Goal: Transaction & Acquisition: Purchase product/service

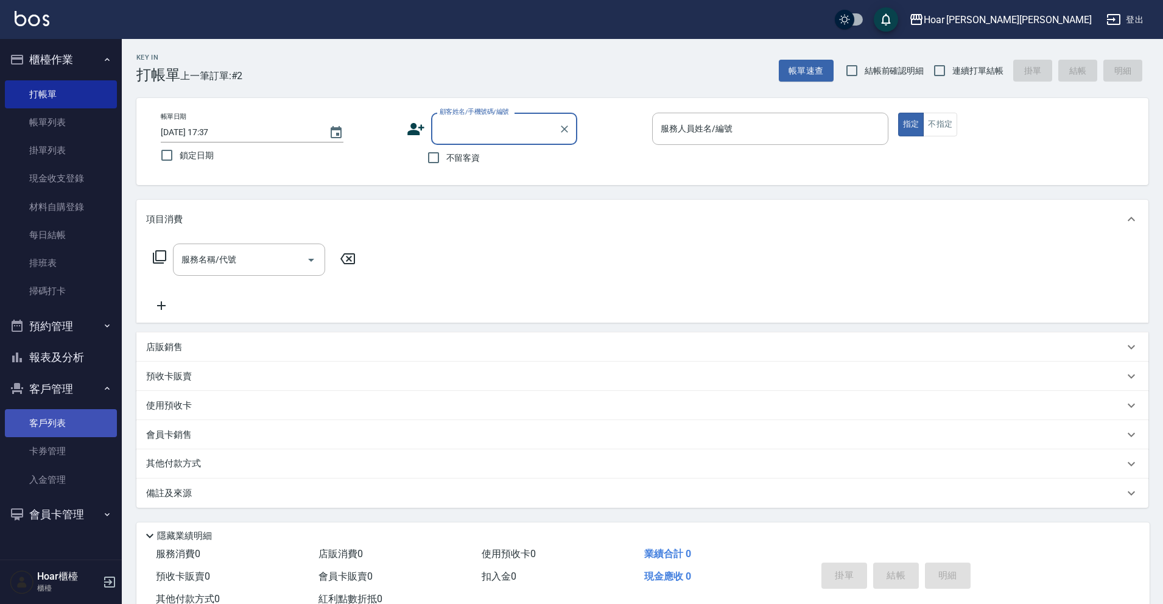
drag, startPoint x: 67, startPoint y: 429, endPoint x: 83, endPoint y: 430, distance: 16.5
click at [67, 429] on link "客戶列表" at bounding box center [61, 423] width 112 height 28
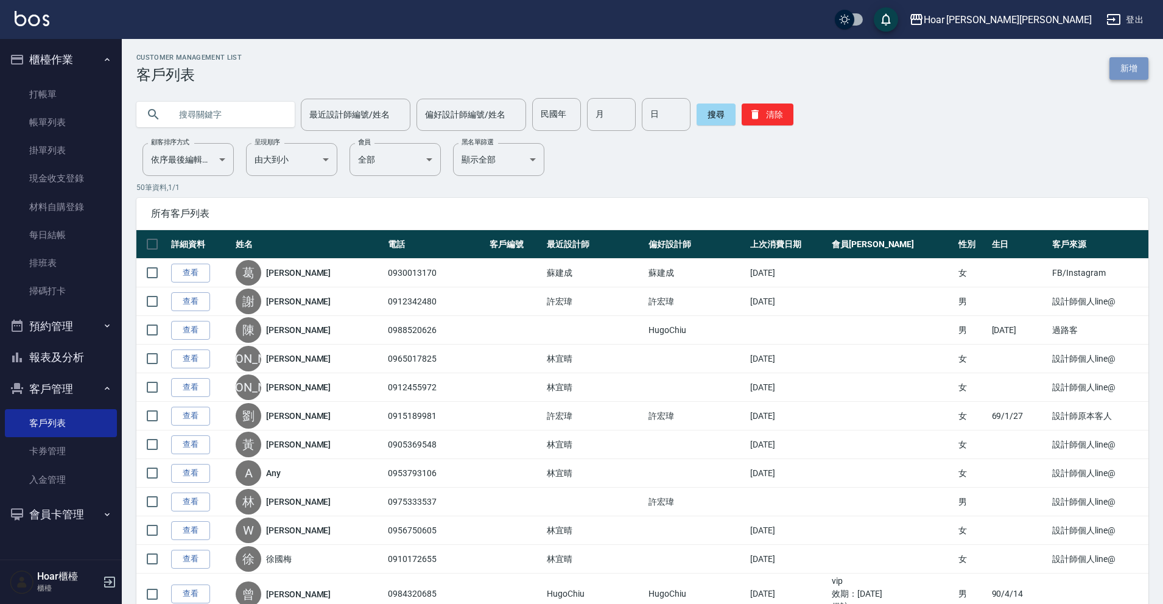
click at [1125, 59] on link "新增" at bounding box center [1128, 68] width 39 height 23
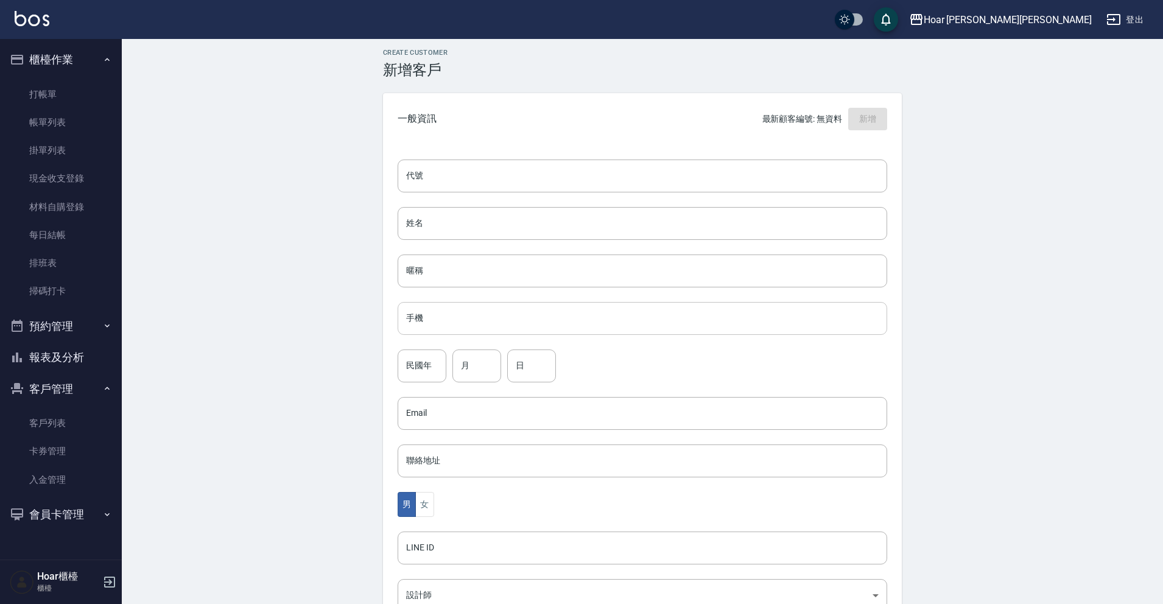
click at [466, 319] on input "手機" at bounding box center [641, 318] width 489 height 33
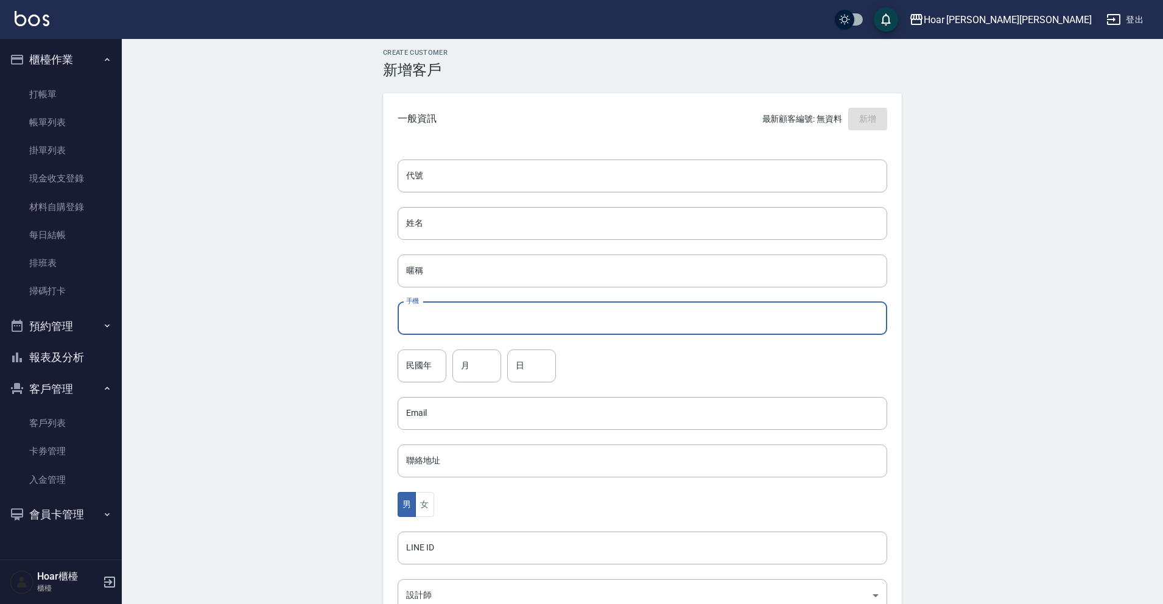
scroll to position [9, 0]
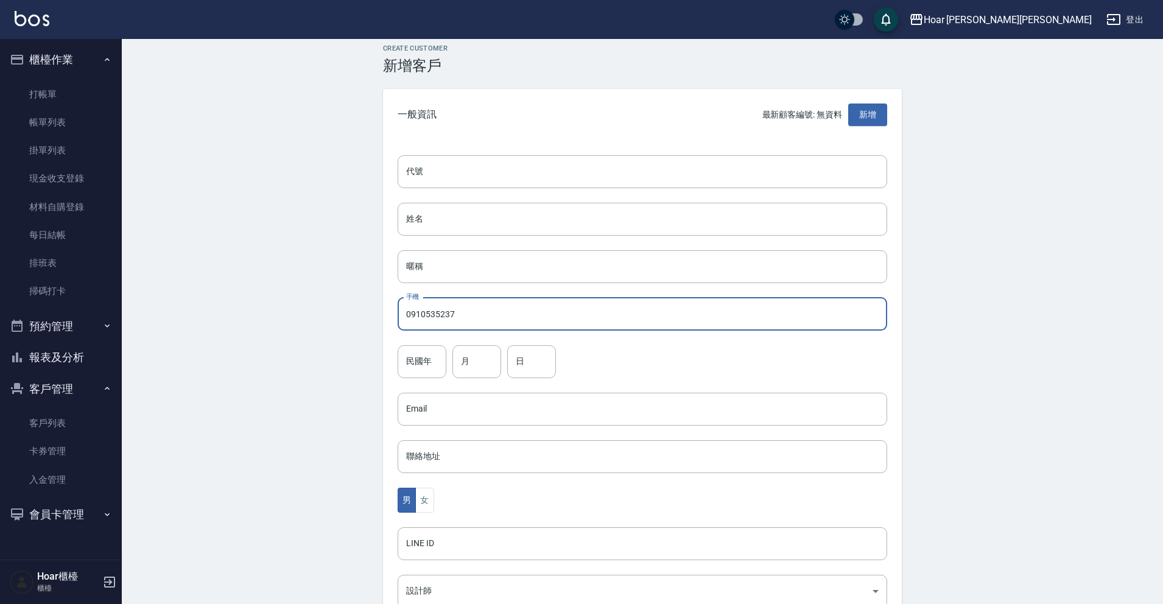
type input "0910535237"
click at [642, 366] on div "民國年 民國年 月 月 日 日" at bounding box center [641, 361] width 489 height 33
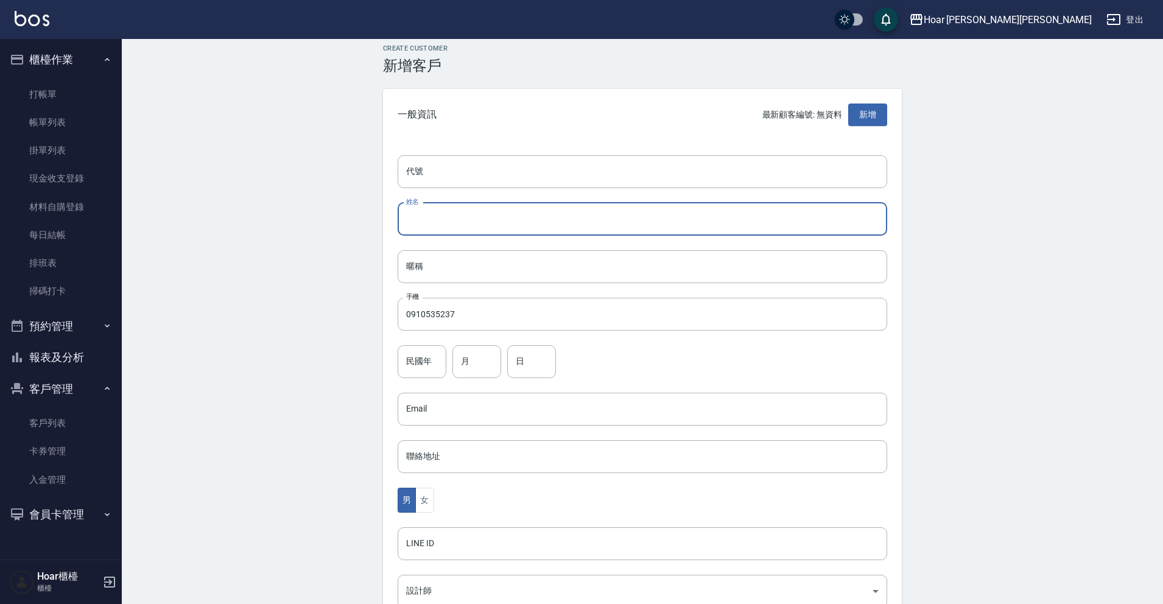
click at [609, 207] on input "姓名" at bounding box center [641, 219] width 489 height 33
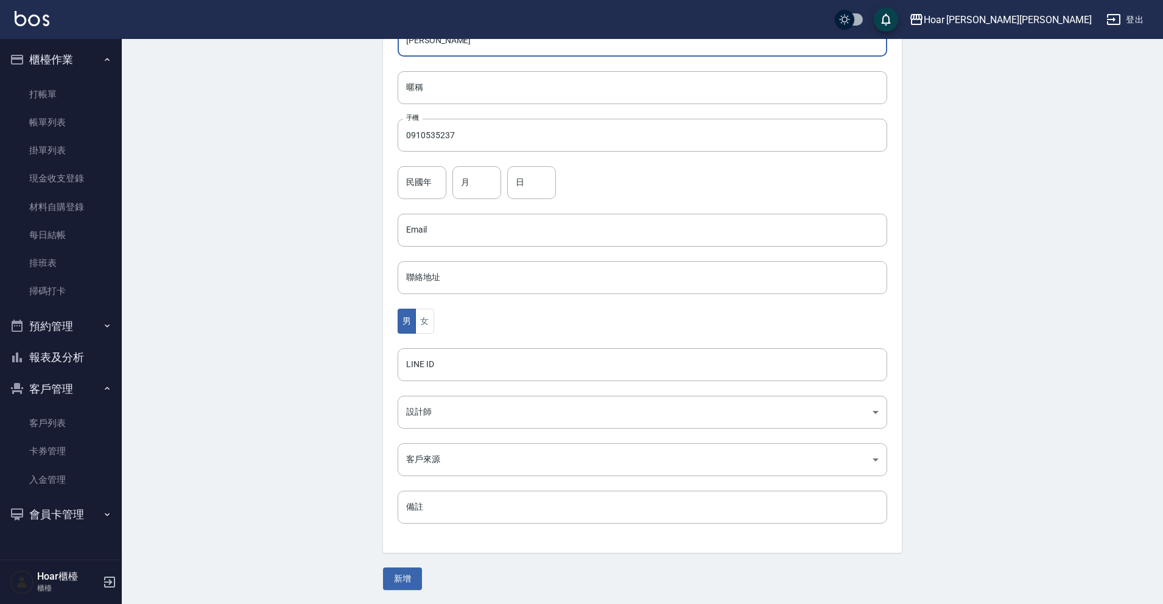
scroll to position [189, 0]
type input "[PERSON_NAME]"
click at [431, 320] on button "女" at bounding box center [424, 320] width 18 height 25
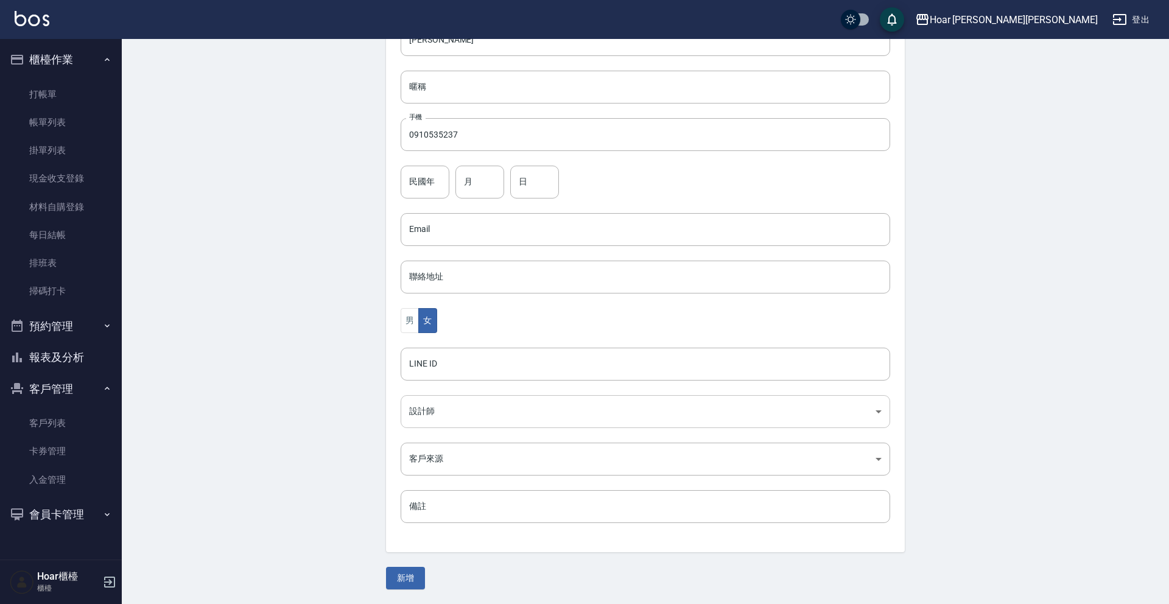
click at [447, 417] on body "Hoar 霍爾沙龍 登出 櫃檯作業 打帳單 帳單列表 掛單列表 現金收支登錄 材料自購登錄 每日結帳 排班表 掃碼打卡 預約管理 預約管理 單日預約紀錄 單週…" at bounding box center [584, 207] width 1169 height 793
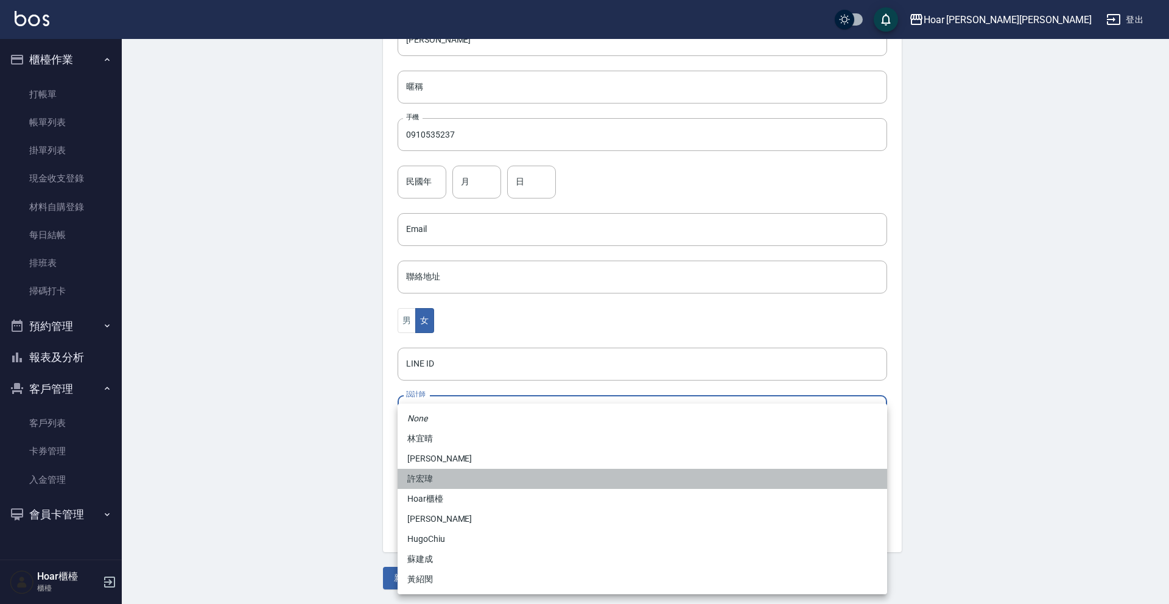
click at [442, 483] on li "許宏瑋" at bounding box center [641, 479] width 489 height 20
type input "74fd62dc-a2a8-4ddf-930d-2b3d20cd9441"
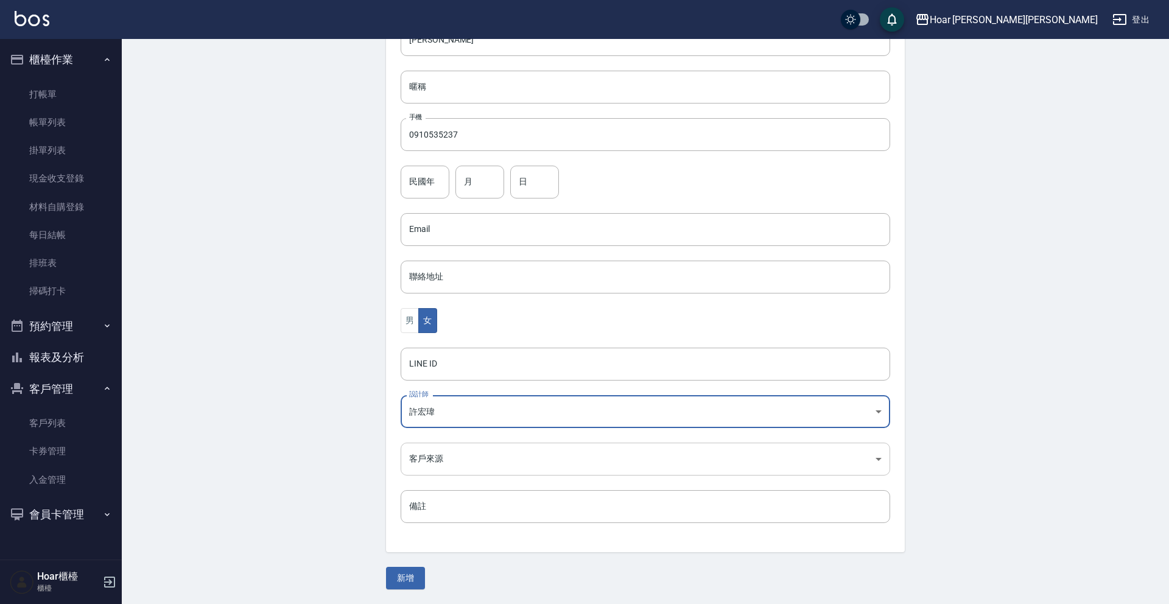
click at [450, 463] on body "Hoar 霍爾沙龍 登出 櫃檯作業 打帳單 帳單列表 掛單列表 現金收支登錄 材料自購登錄 每日結帳 排班表 掃碼打卡 預約管理 預約管理 單日預約紀錄 單週…" at bounding box center [584, 207] width 1169 height 793
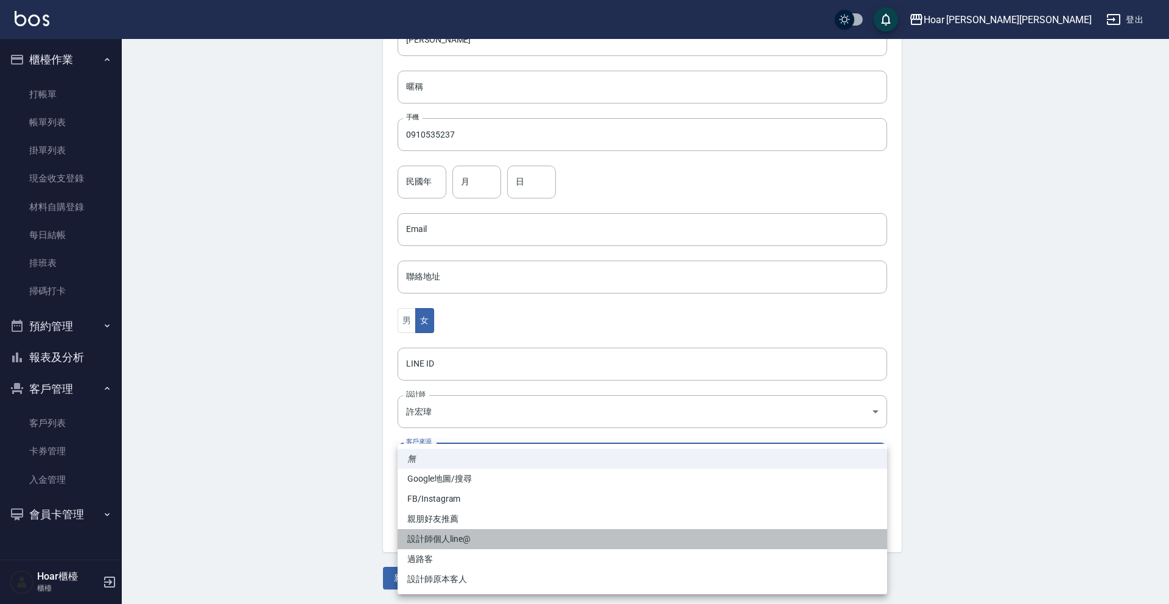
click at [446, 542] on li "設計師個人line@" at bounding box center [641, 539] width 489 height 20
type input "設計師個人line@"
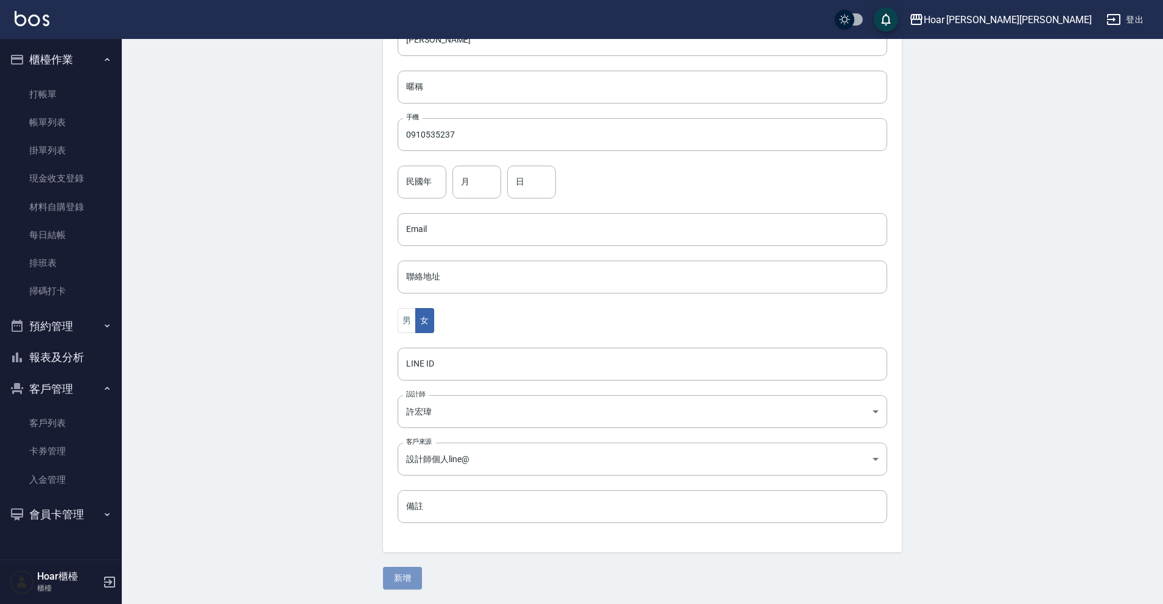
click at [401, 576] on button "新增" at bounding box center [402, 578] width 39 height 23
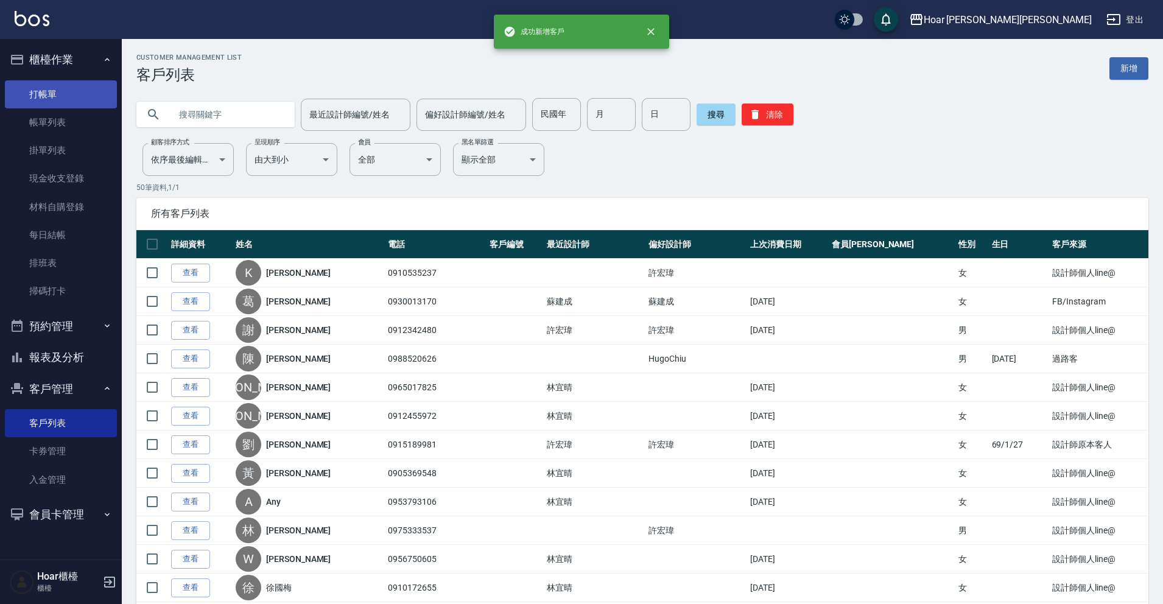
click at [57, 99] on link "打帳單" at bounding box center [61, 94] width 112 height 28
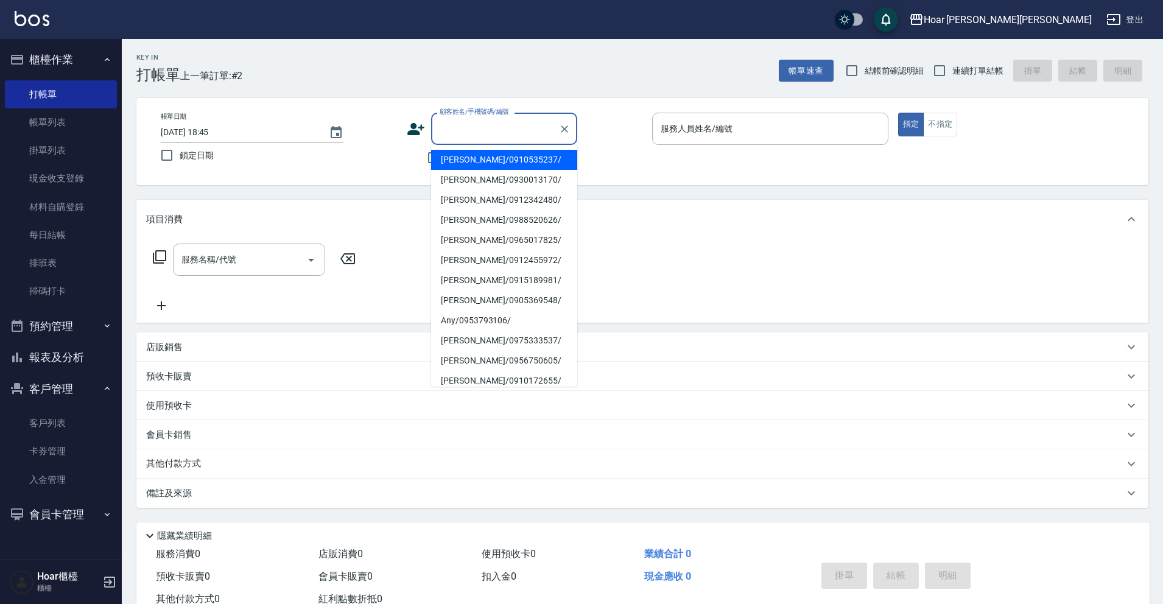
click at [530, 134] on input "顧客姓名/手機號碼/編號" at bounding box center [494, 128] width 117 height 21
click at [490, 160] on li "[PERSON_NAME]/0910535237/" at bounding box center [504, 160] width 146 height 20
type input "[PERSON_NAME]/0910535237/"
type input "RIO-2"
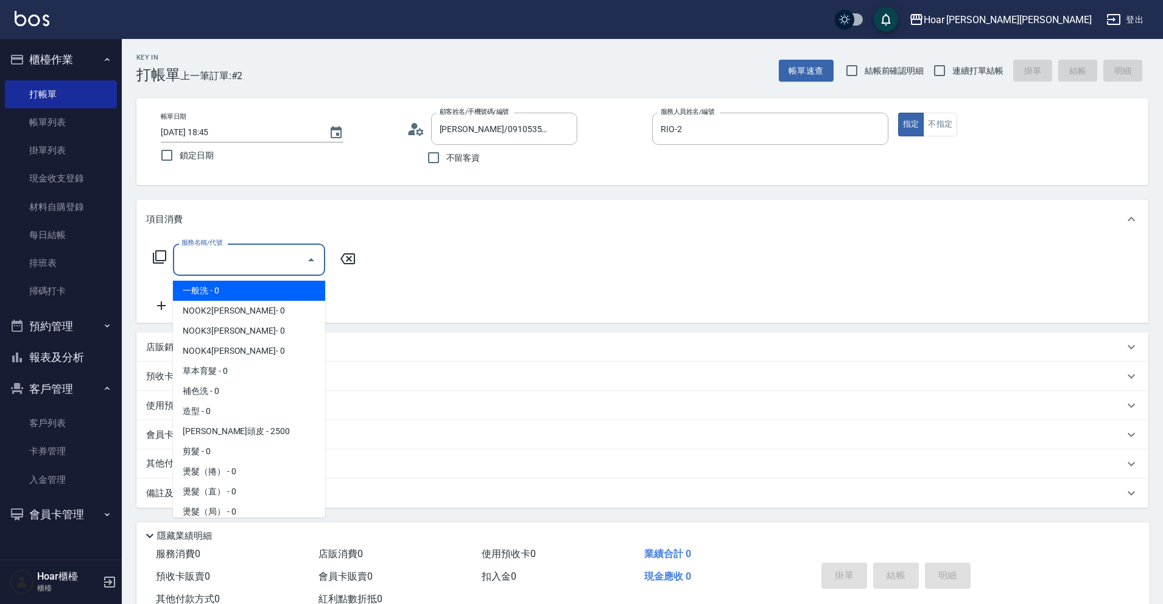
click at [276, 267] on input "服務名稱/代號" at bounding box center [239, 259] width 123 height 21
click at [467, 264] on div "服務名稱/代號 服務名稱/代號" at bounding box center [642, 281] width 1012 height 84
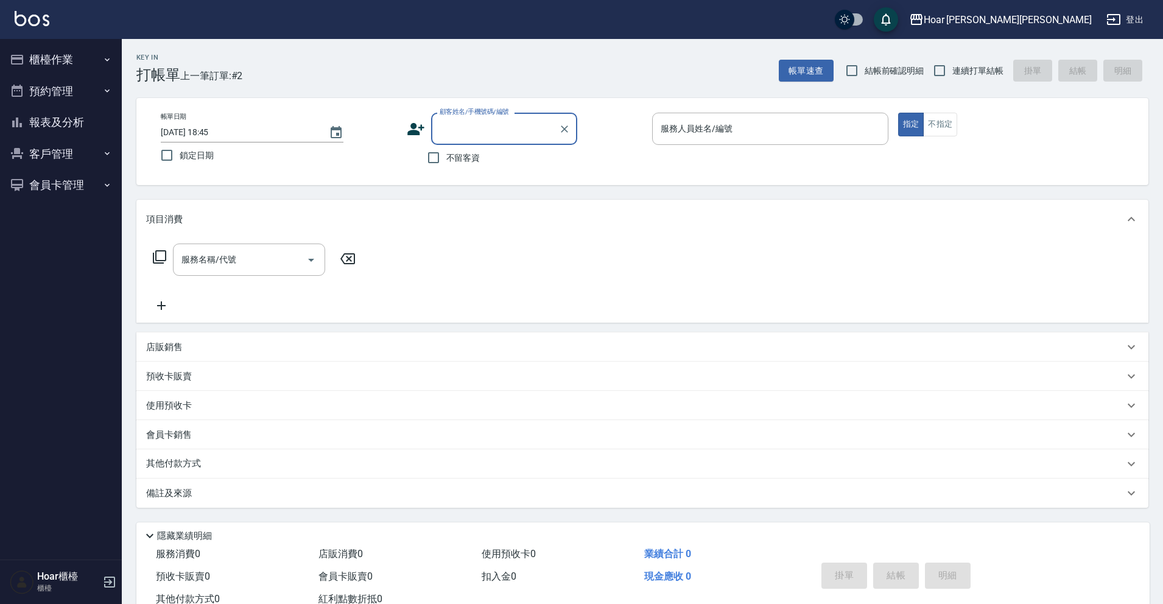
drag, startPoint x: 517, startPoint y: 130, endPoint x: 517, endPoint y: 141, distance: 11.0
click at [519, 129] on input "顧客姓名/手機號碼/編號" at bounding box center [494, 128] width 117 height 21
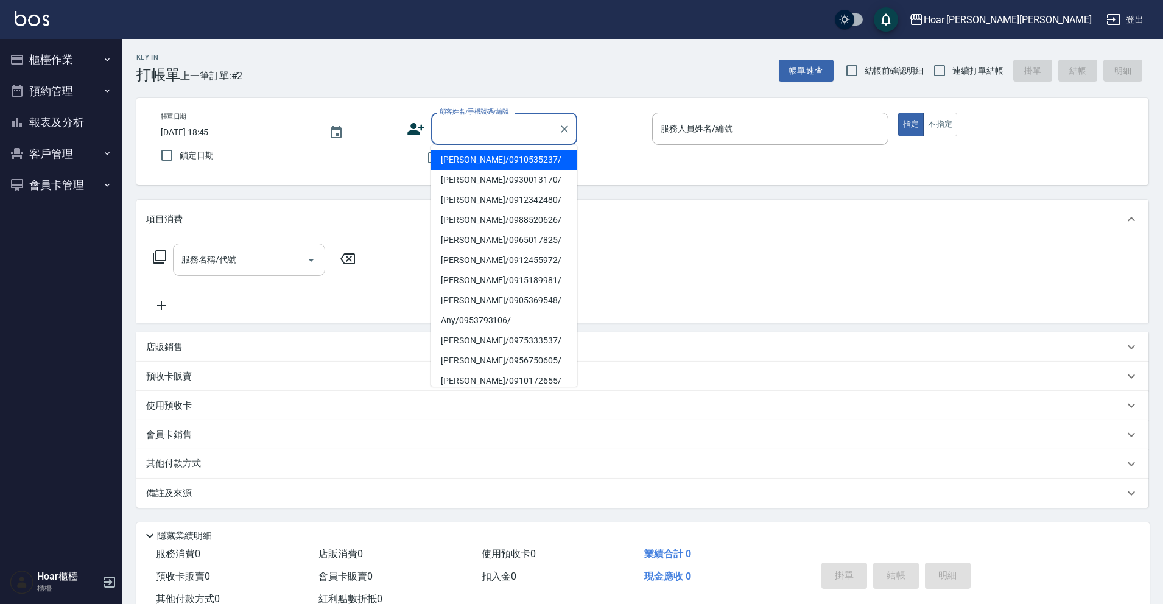
drag, startPoint x: 506, startPoint y: 158, endPoint x: 276, endPoint y: 249, distance: 247.5
click at [506, 158] on li "[PERSON_NAME]/0910535237/" at bounding box center [504, 160] width 146 height 20
type input "[PERSON_NAME]/0910535237/"
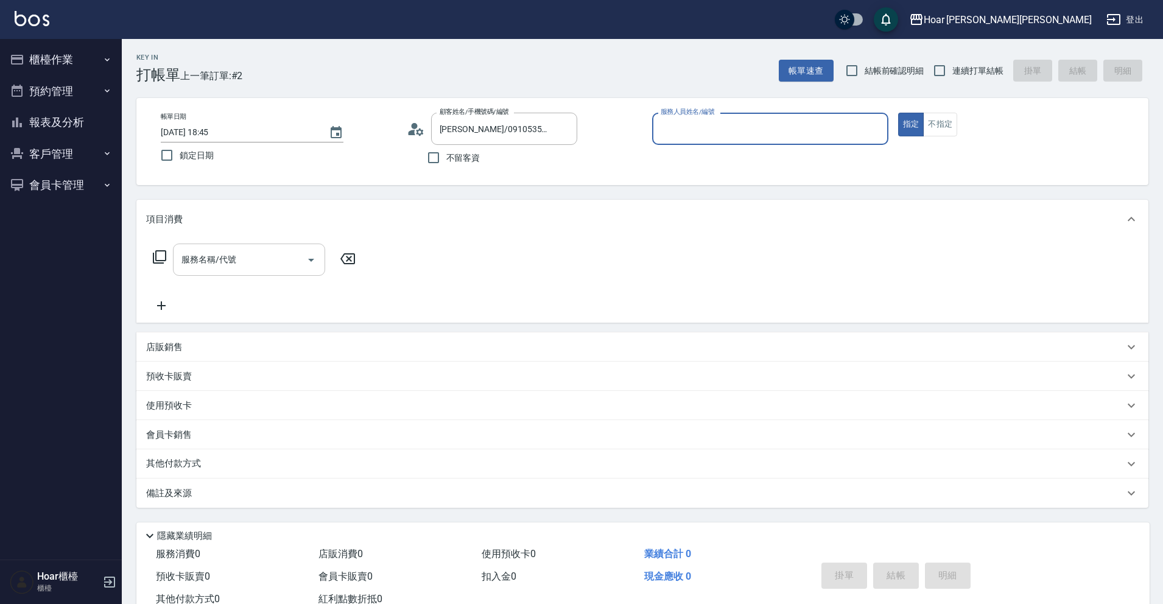
type input "RIO-2"
click at [247, 261] on input "服務名稱/代號" at bounding box center [239, 259] width 123 height 21
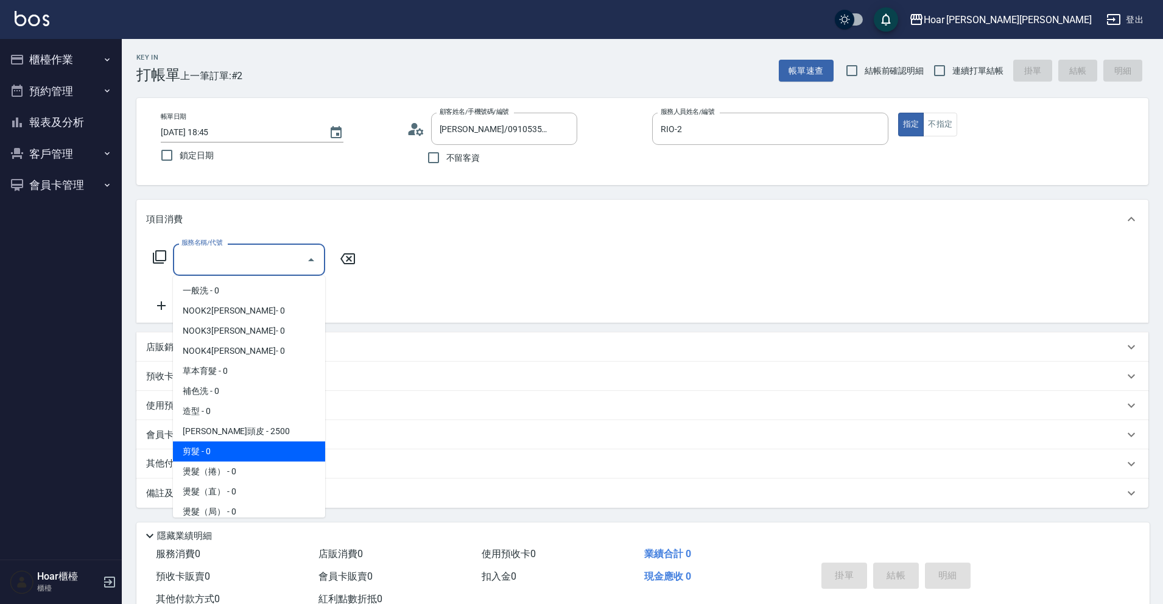
drag, startPoint x: 178, startPoint y: 447, endPoint x: 258, endPoint y: 352, distance: 123.5
click at [179, 446] on span "剪髮 - 0" at bounding box center [249, 451] width 152 height 20
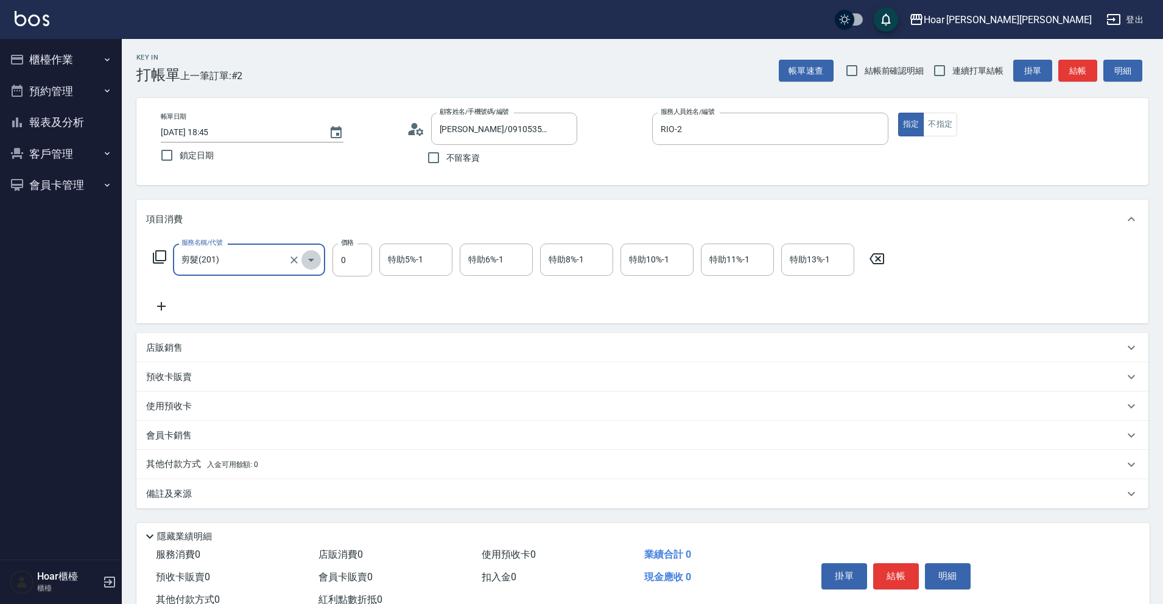
click at [307, 258] on icon "Open" at bounding box center [311, 260] width 15 height 15
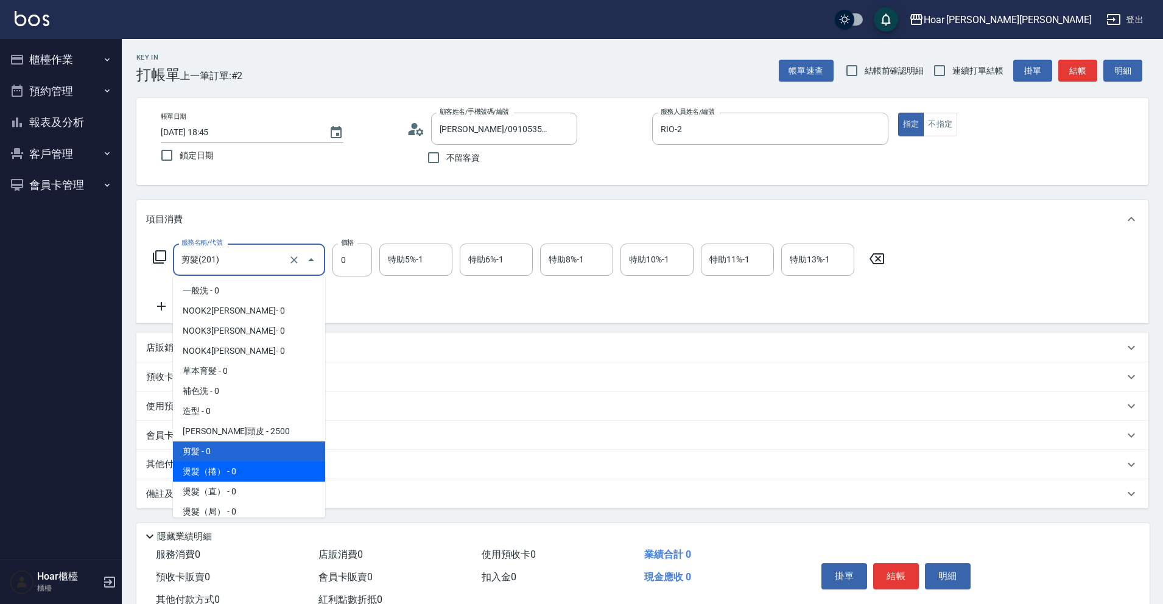
drag, startPoint x: 198, startPoint y: 474, endPoint x: 313, endPoint y: 371, distance: 153.9
click at [199, 473] on span "燙髮（捲） - 0" at bounding box center [249, 471] width 152 height 20
type input "燙髮（捲）(301)"
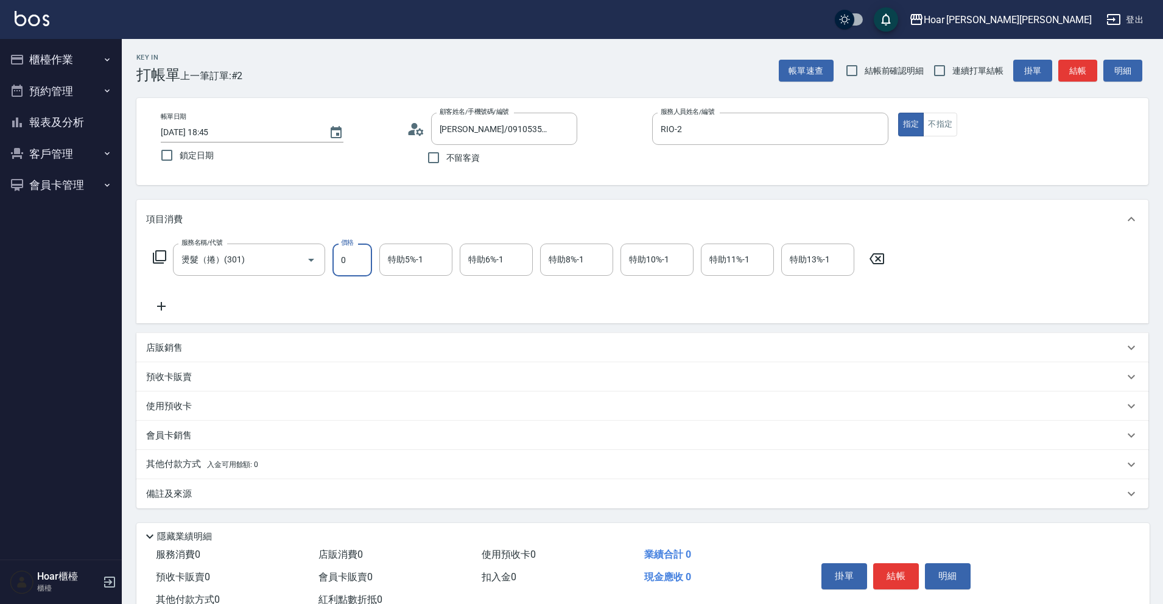
click at [353, 267] on input "0" at bounding box center [352, 259] width 40 height 33
type input "3000"
drag, startPoint x: 458, startPoint y: 287, endPoint x: 232, endPoint y: 306, distance: 226.6
click at [457, 287] on div "服務名稱/代號 燙髮（捲）(301) 服務名稱/代號 價格 3000 價格 特助5%-1 特助5%-1 特助6%-1 特助6%-1 特助8%-1 特助8%-1…" at bounding box center [519, 278] width 746 height 70
click at [158, 308] on icon at bounding box center [161, 306] width 30 height 15
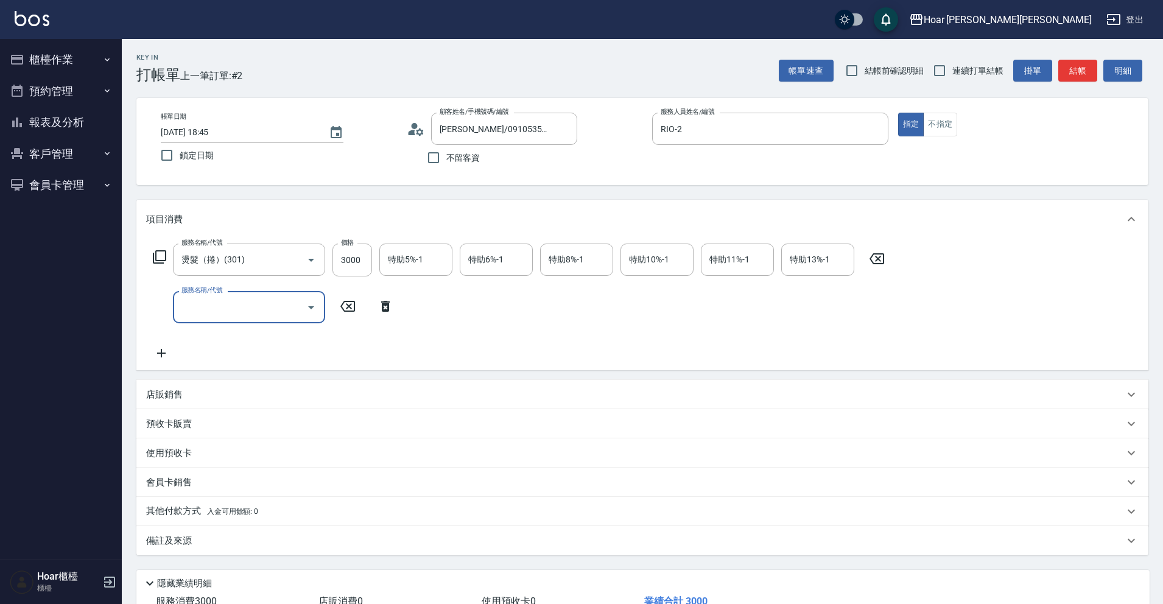
click at [231, 305] on input "服務名稱/代號" at bounding box center [239, 306] width 123 height 21
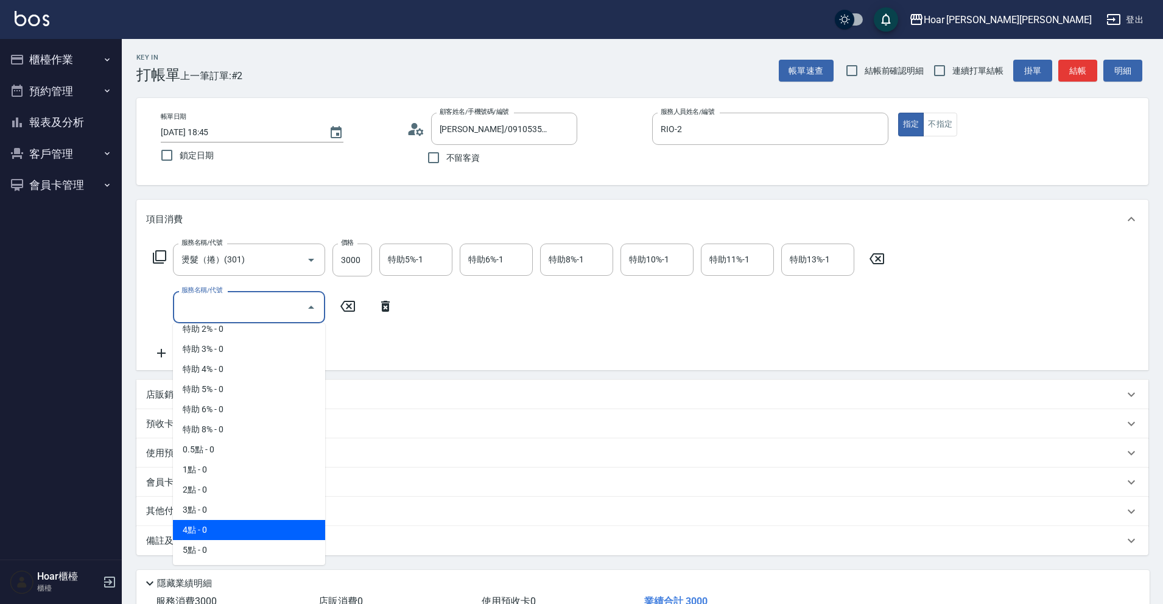
scroll to position [89, 0]
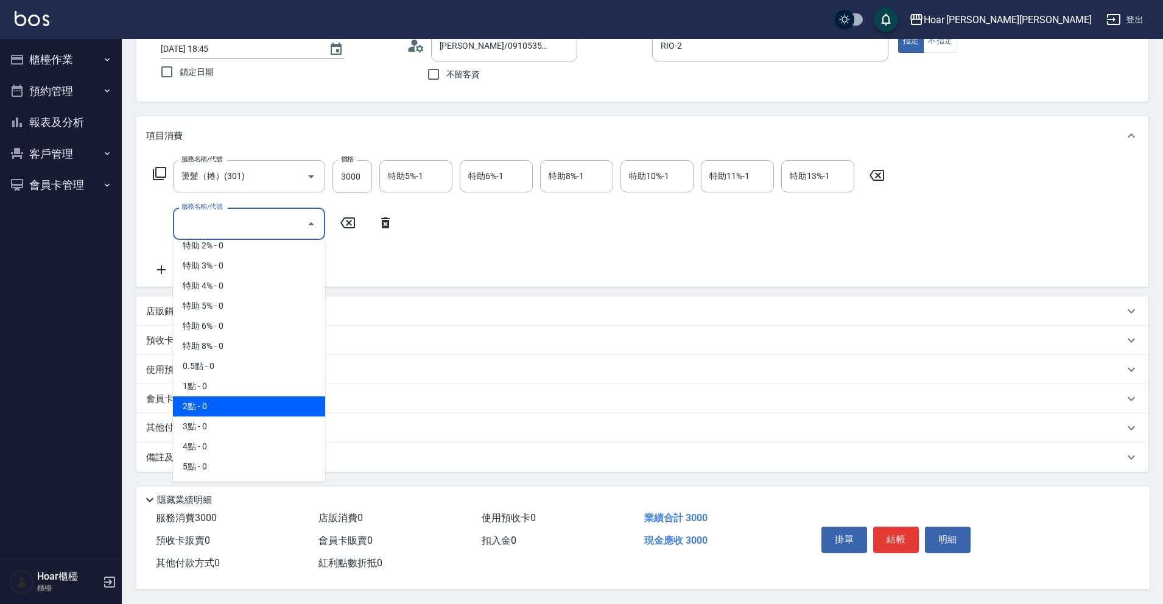
click at [213, 404] on span "2點 - 0" at bounding box center [249, 406] width 152 height 20
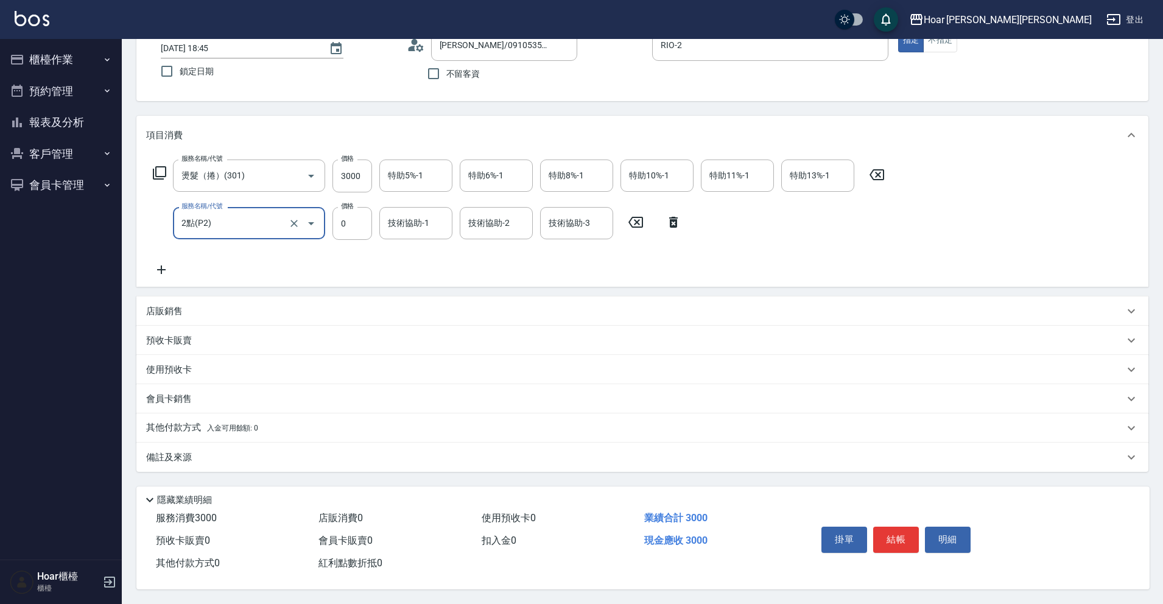
click at [314, 222] on icon "Open" at bounding box center [311, 223] width 15 height 15
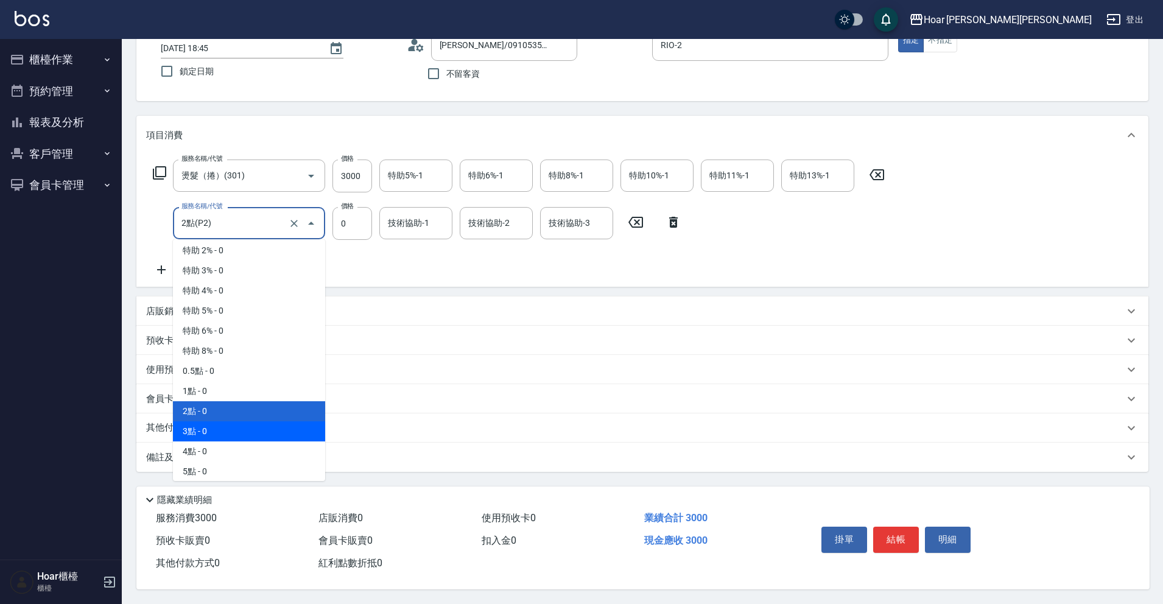
scroll to position [772, 0]
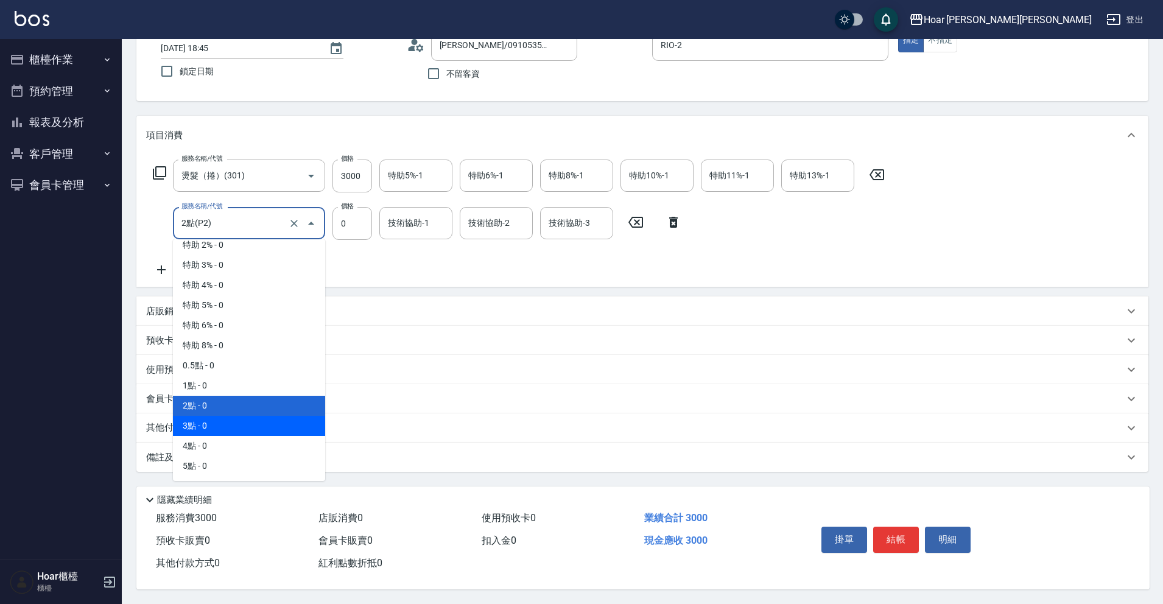
drag, startPoint x: 207, startPoint y: 415, endPoint x: 296, endPoint y: 342, distance: 115.0
click at [211, 416] on span "3點 - 0" at bounding box center [249, 426] width 152 height 20
type input "3點(P3)"
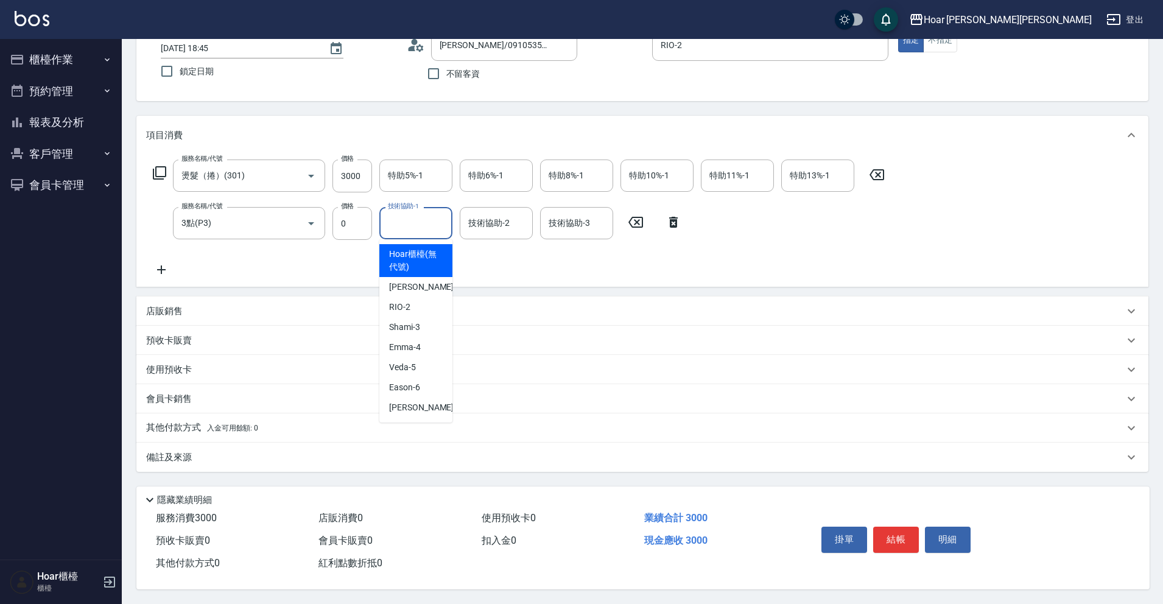
click at [403, 222] on input "技術協助-1" at bounding box center [416, 222] width 62 height 21
click at [396, 341] on span "[PERSON_NAME] -4" at bounding box center [405, 347] width 32 height 13
type input "[PERSON_NAME]-4"
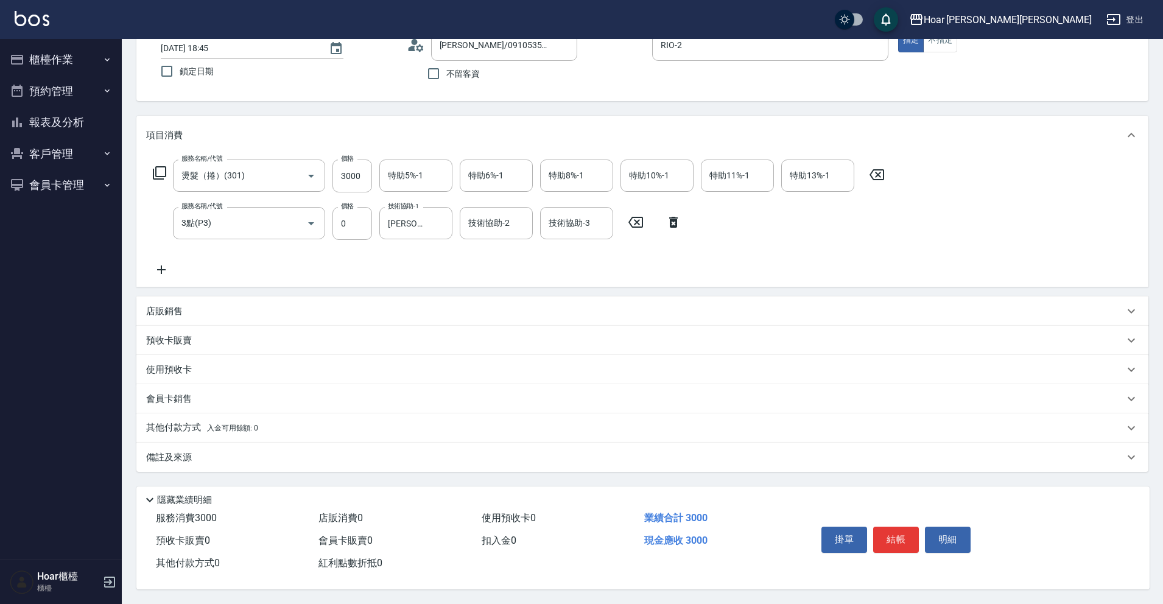
click at [557, 523] on div "使用預收卡 0" at bounding box center [558, 518] width 163 height 23
click at [887, 534] on button "結帳" at bounding box center [896, 540] width 46 height 26
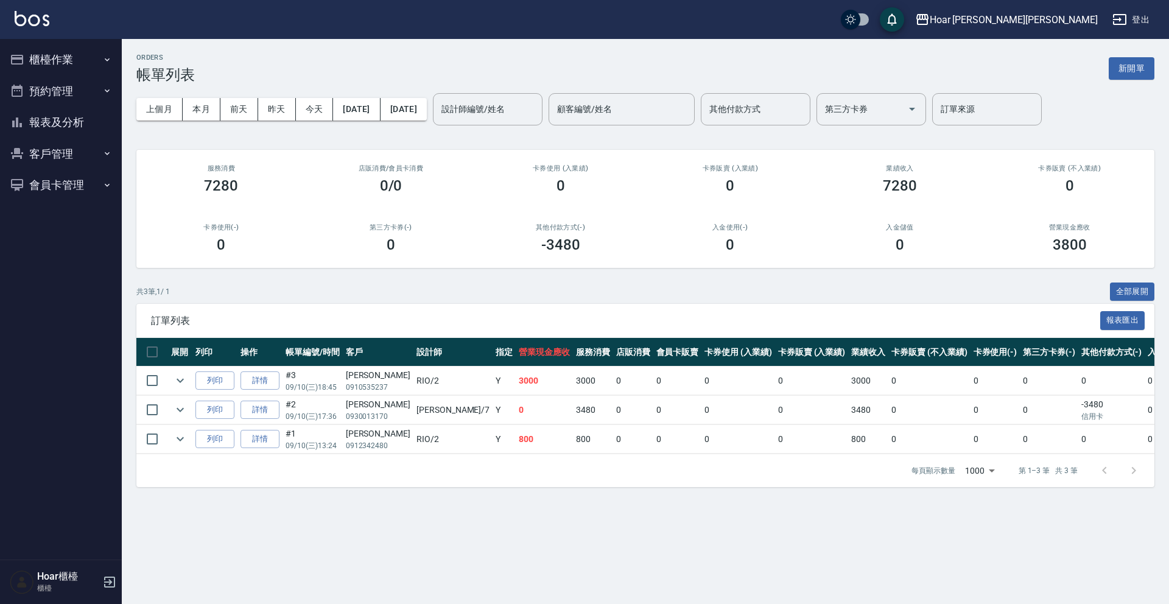
click at [60, 61] on button "櫃檯作業" at bounding box center [61, 60] width 112 height 32
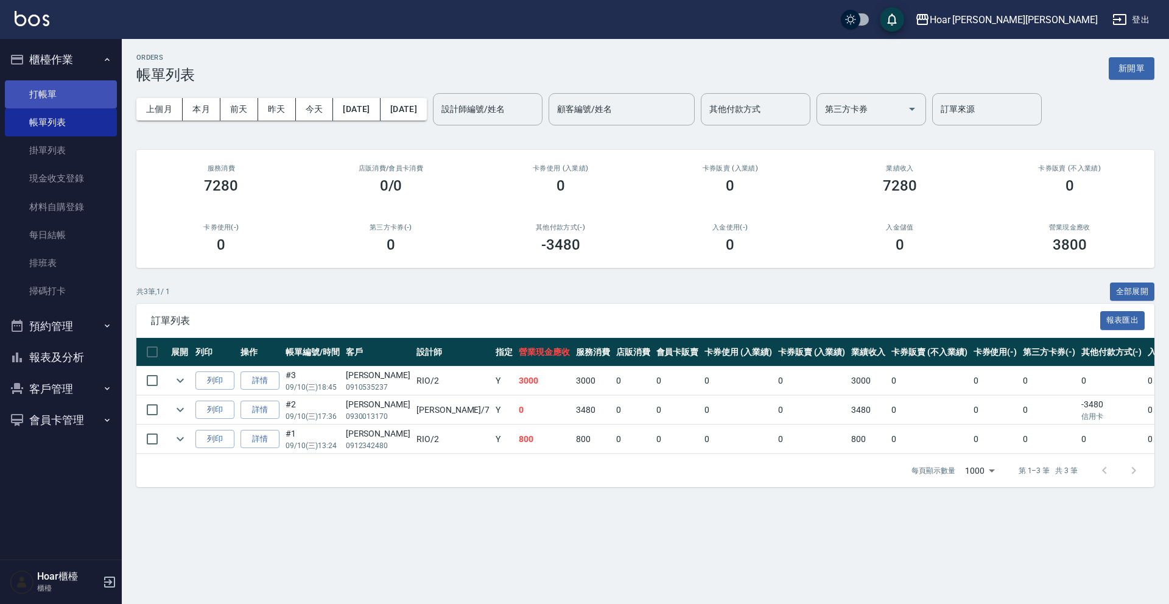
click at [30, 99] on link "打帳單" at bounding box center [61, 94] width 112 height 28
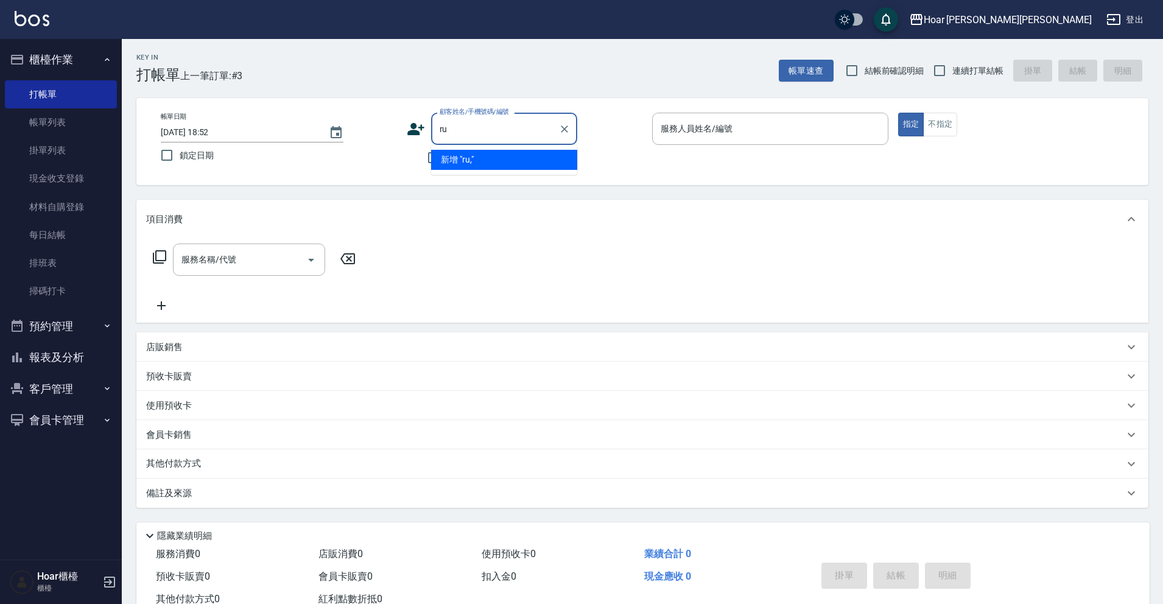
type input "r"
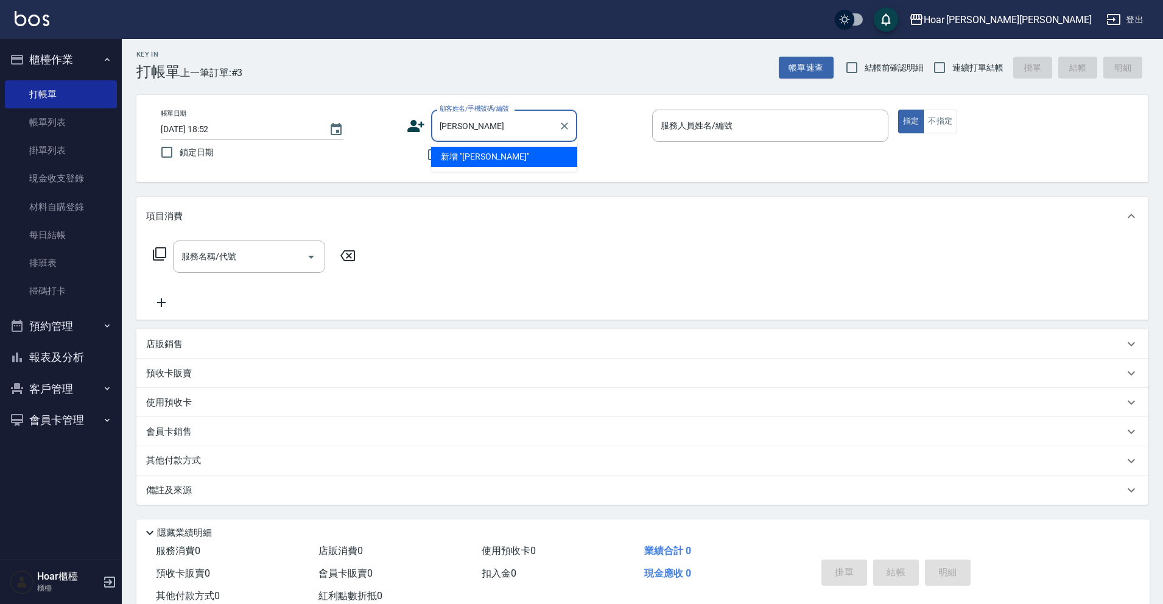
type input "傑"
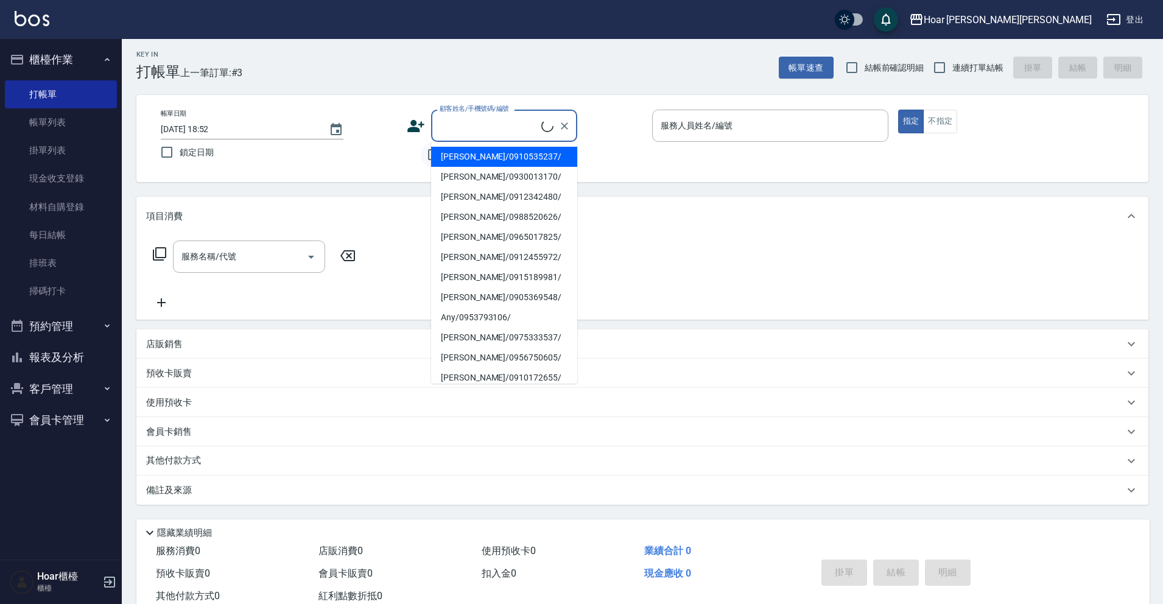
click at [433, 152] on li "[PERSON_NAME]/0910535237/" at bounding box center [504, 157] width 146 height 20
type input "[PERSON_NAME]/0910535237/"
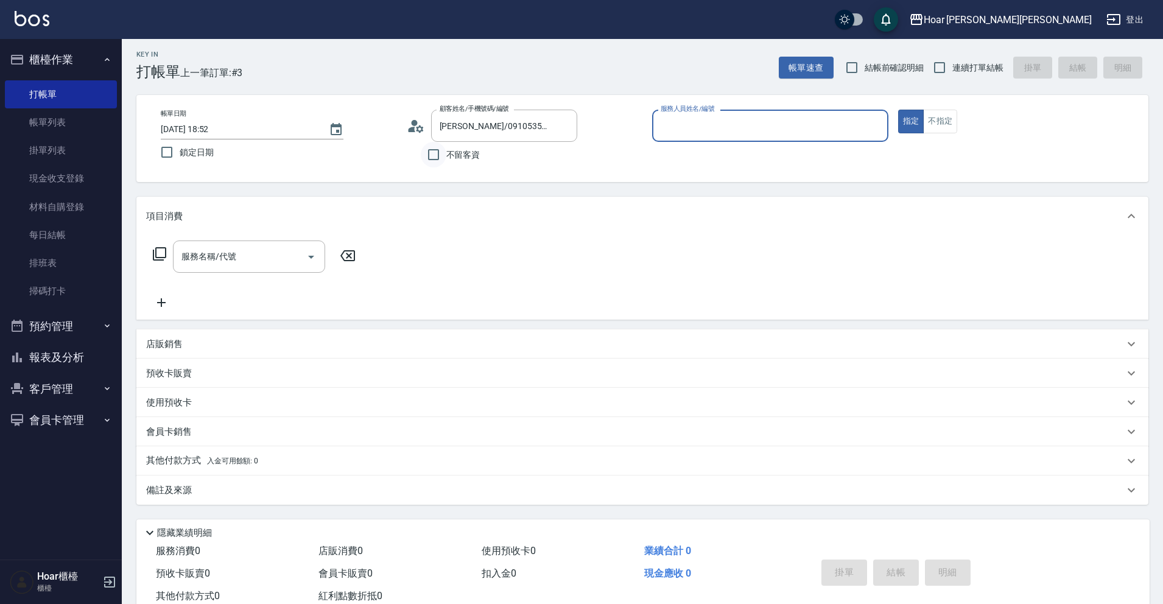
type input "RIO-2"
drag, startPoint x: 562, startPoint y: 125, endPoint x: 464, endPoint y: 152, distance: 101.8
click at [562, 125] on icon "Clear" at bounding box center [564, 126] width 12 height 12
drag, startPoint x: 448, startPoint y: 152, endPoint x: 500, endPoint y: 150, distance: 51.8
click at [450, 152] on span "不留客資" at bounding box center [463, 155] width 34 height 13
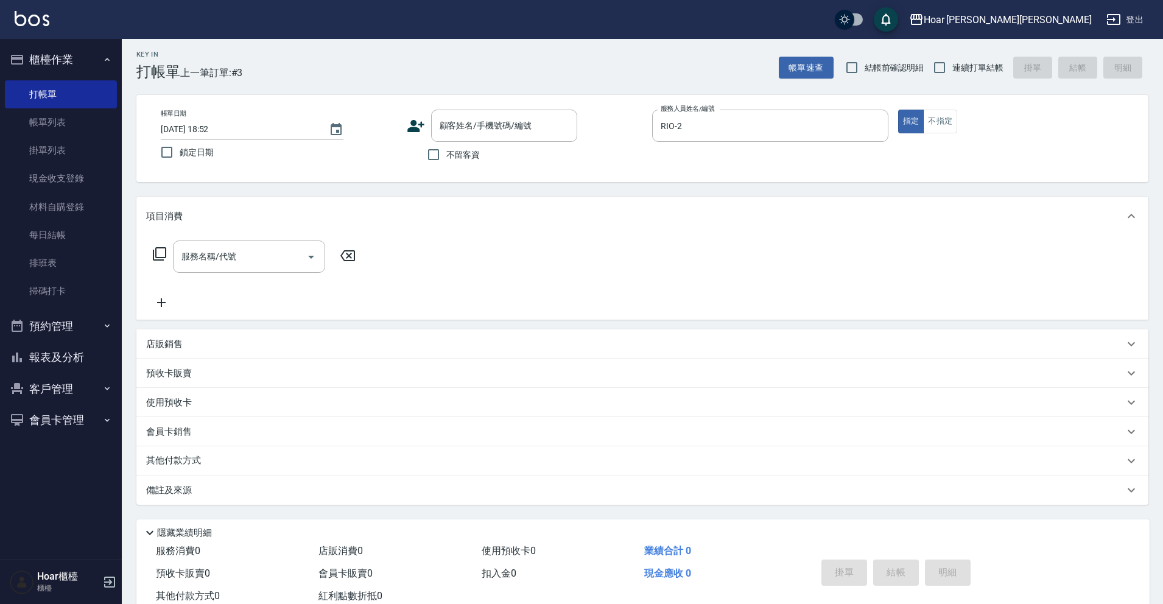
click at [446, 152] on input "不留客資" at bounding box center [434, 155] width 26 height 26
checkbox input "true"
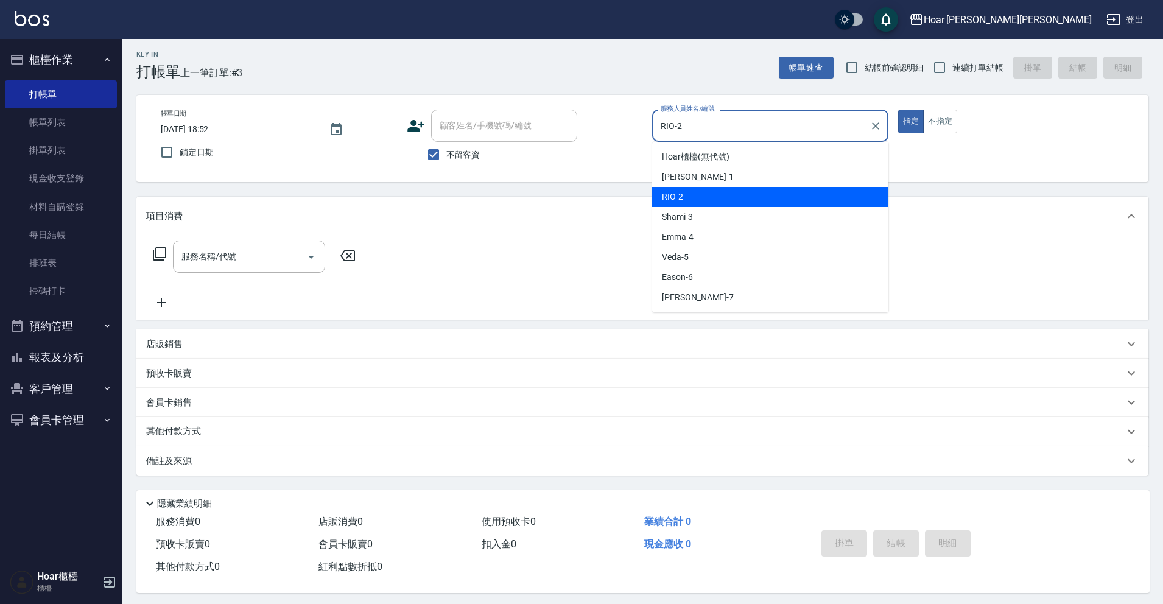
click at [706, 124] on input "RIO-2" at bounding box center [760, 125] width 207 height 21
click at [229, 270] on div "服務名稱/代號" at bounding box center [249, 256] width 152 height 32
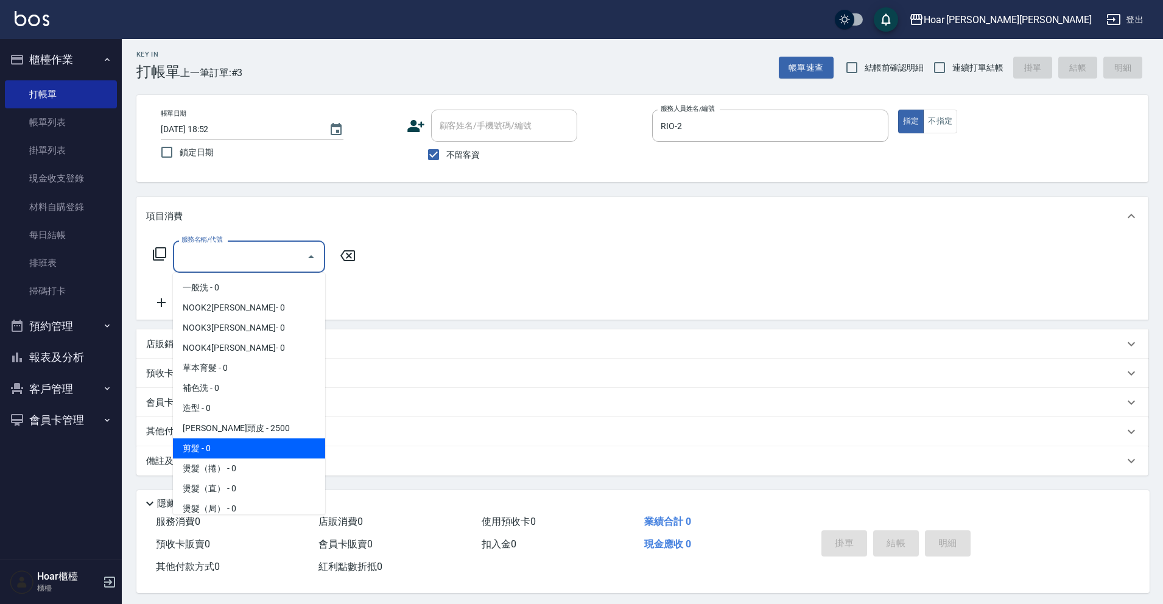
drag, startPoint x: 226, startPoint y: 442, endPoint x: 266, endPoint y: 387, distance: 68.4
click at [226, 440] on span "剪髮 - 0" at bounding box center [249, 448] width 152 height 20
type input "剪髮(201)"
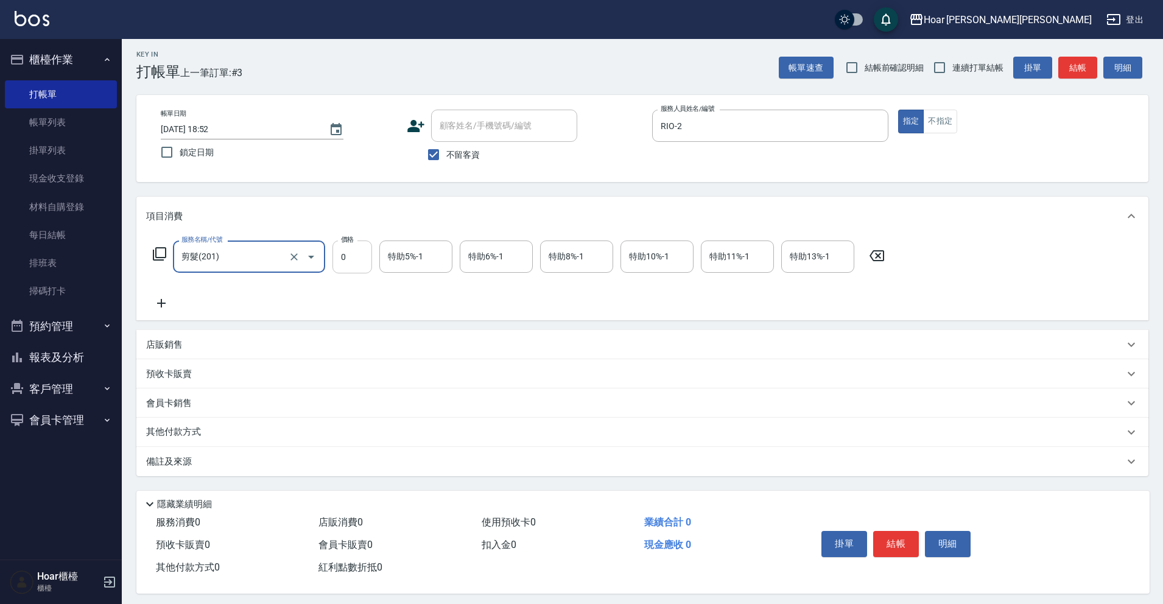
click at [362, 253] on input "0" at bounding box center [352, 256] width 40 height 33
type input "800"
drag, startPoint x: 270, startPoint y: 291, endPoint x: 192, endPoint y: 290, distance: 77.3
click at [270, 290] on div "服務名稱/代號 剪髮(201) 服務名稱/代號 價格 800 價格 特助5%-1 特助5%-1 特助6%-1 特助6%-1 特助8%-1 特助8%-1 特助1…" at bounding box center [519, 275] width 746 height 70
click at [160, 299] on icon at bounding box center [161, 303] width 30 height 15
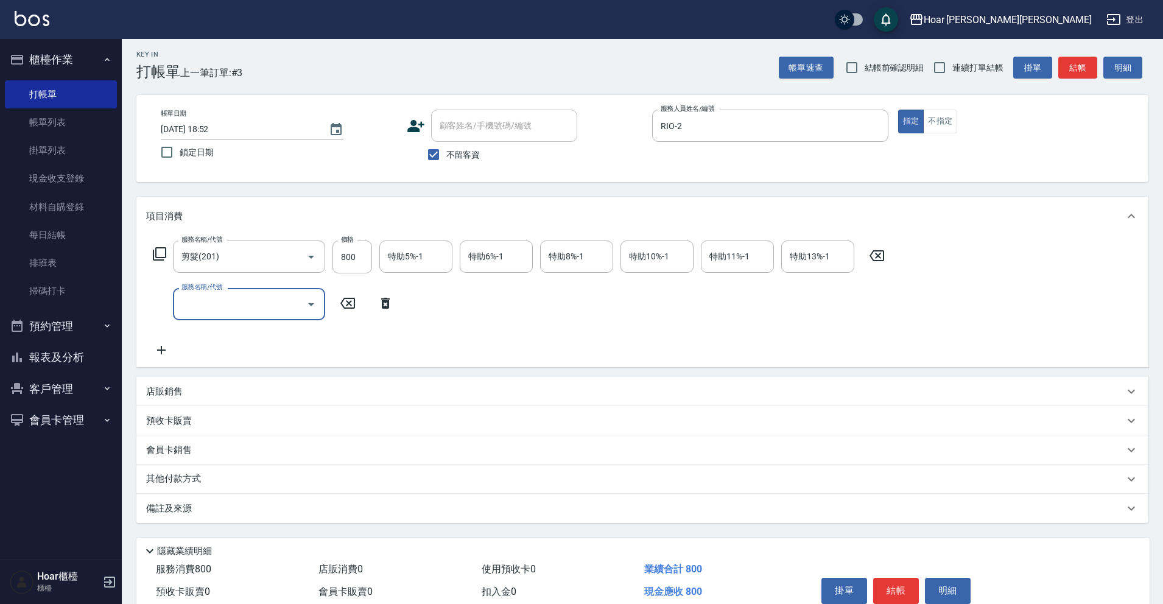
drag, startPoint x: 239, startPoint y: 301, endPoint x: 248, endPoint y: 304, distance: 9.8
click at [243, 303] on input "服務名稱/代號" at bounding box center [239, 303] width 123 height 21
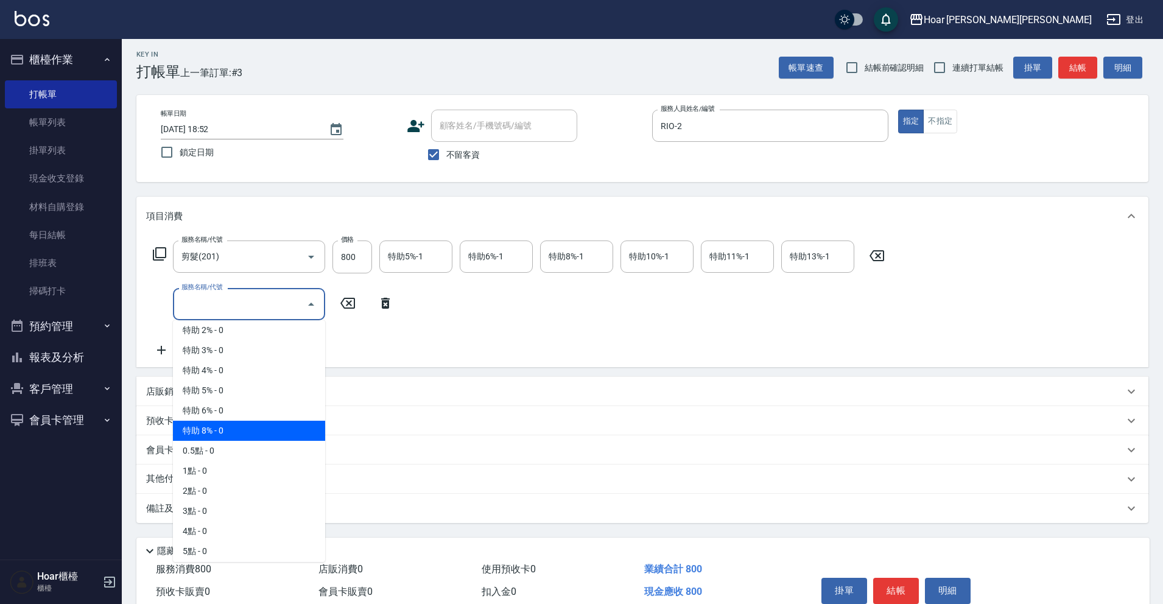
scroll to position [772, 0]
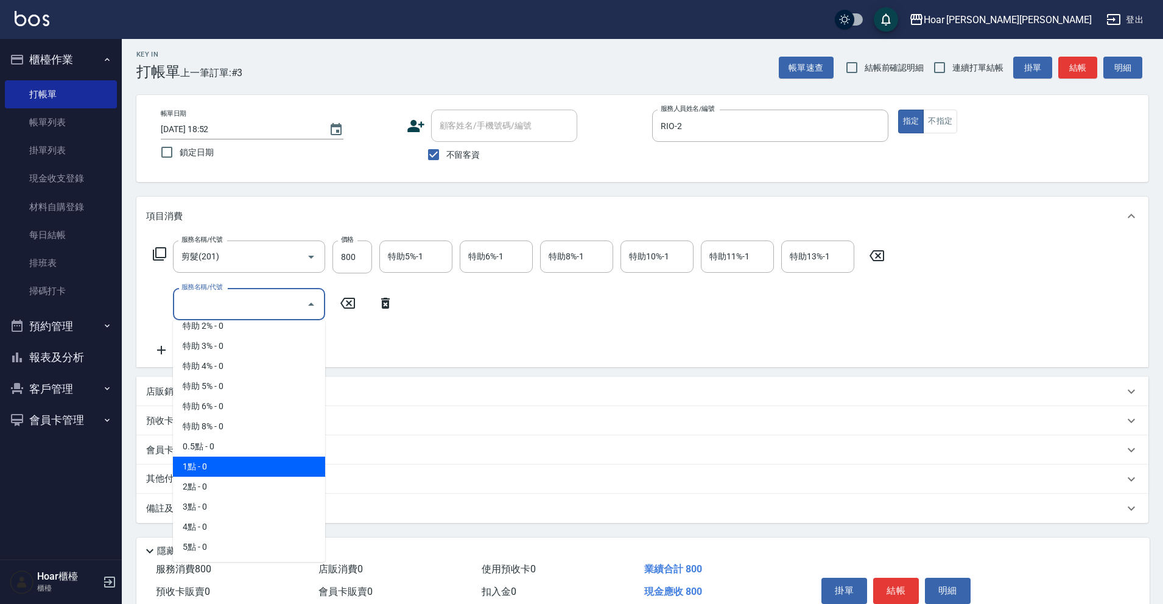
drag, startPoint x: 220, startPoint y: 458, endPoint x: 248, endPoint y: 445, distance: 30.5
click at [220, 458] on span "1點 - 0" at bounding box center [249, 467] width 152 height 20
type input "1點(P1)"
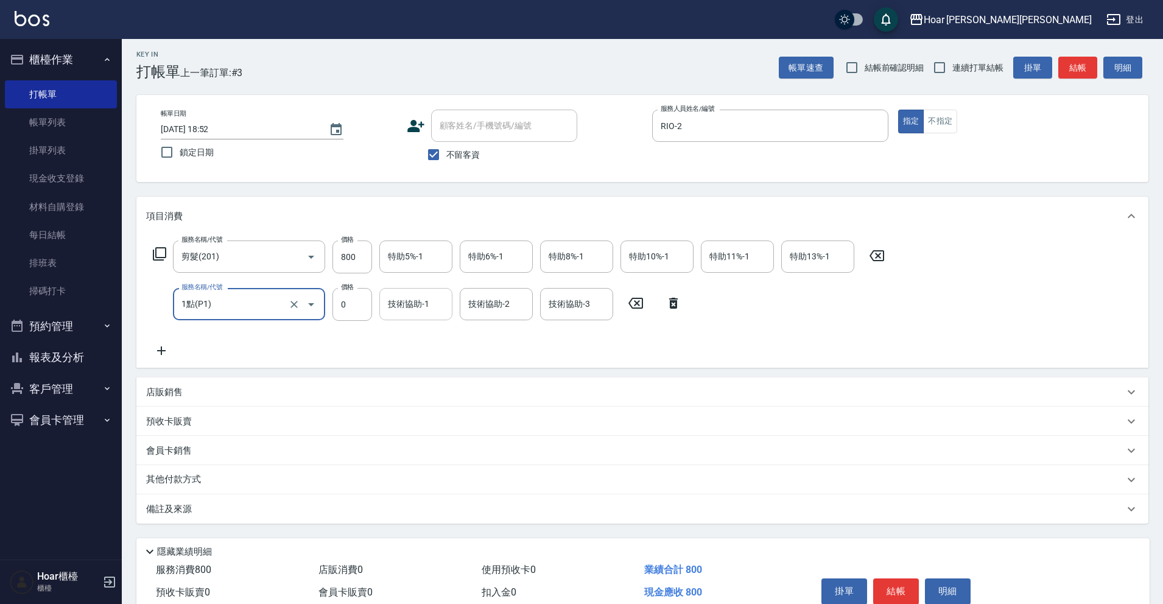
click at [436, 303] on input "技術協助-1" at bounding box center [416, 303] width 62 height 21
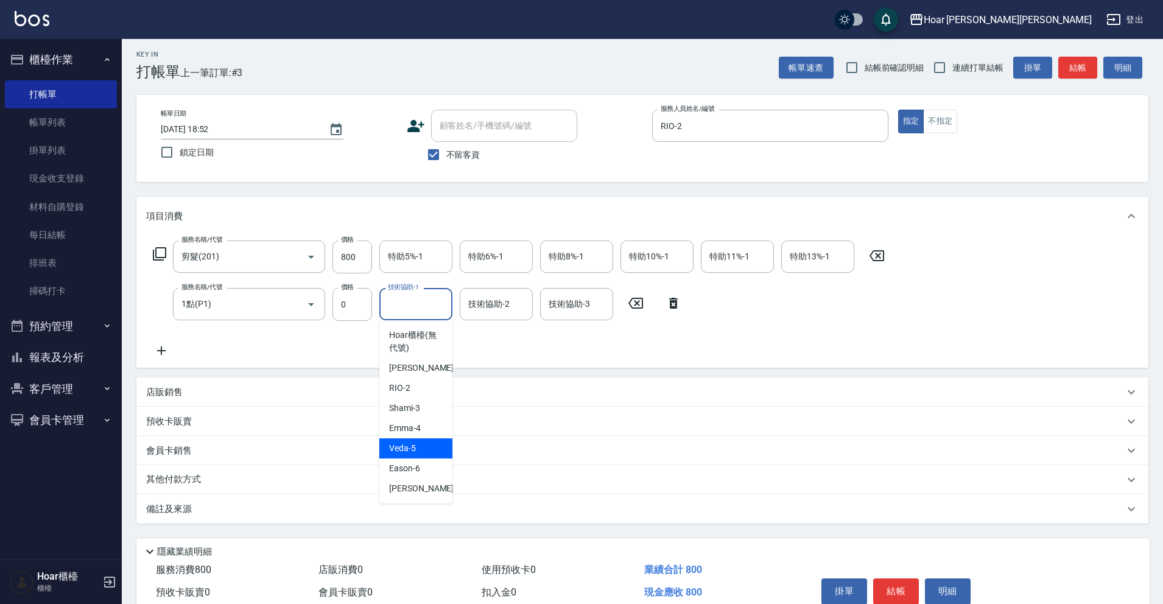
click at [413, 438] on div "[DEMOGRAPHIC_DATA] -5" at bounding box center [415, 448] width 73 height 20
drag, startPoint x: 430, startPoint y: 302, endPoint x: 430, endPoint y: 313, distance: 11.6
click at [430, 302] on div "[DEMOGRAPHIC_DATA]-5 技術協助-1" at bounding box center [415, 304] width 73 height 32
drag, startPoint x: 426, startPoint y: 431, endPoint x: 447, endPoint y: 338, distance: 95.5
click at [427, 430] on div "[PERSON_NAME] -4" at bounding box center [415, 428] width 73 height 20
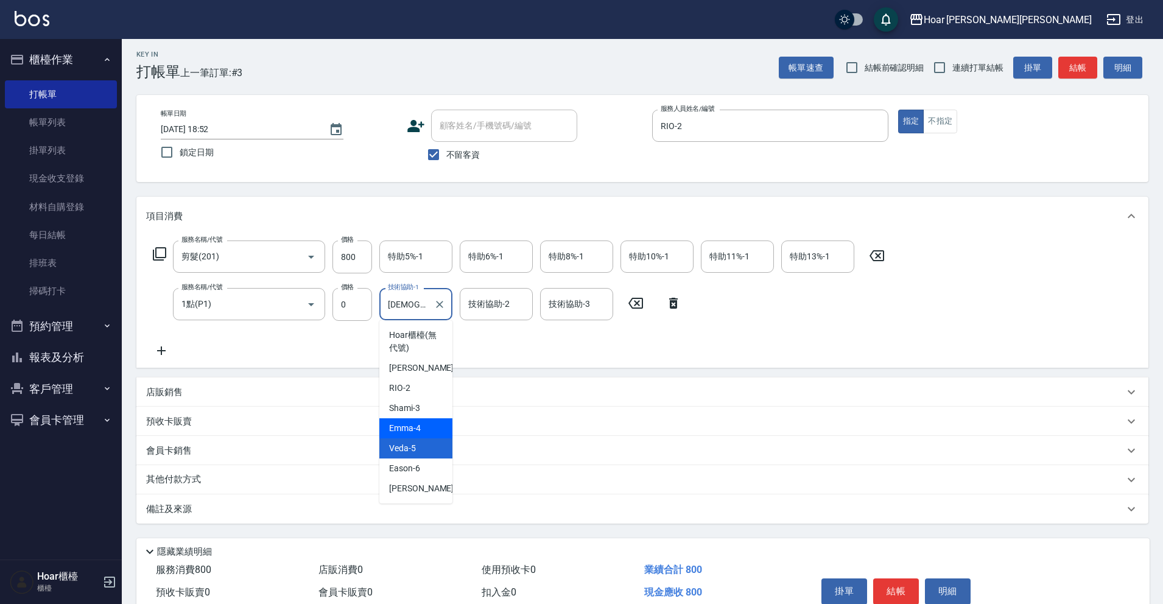
type input "[PERSON_NAME]-4"
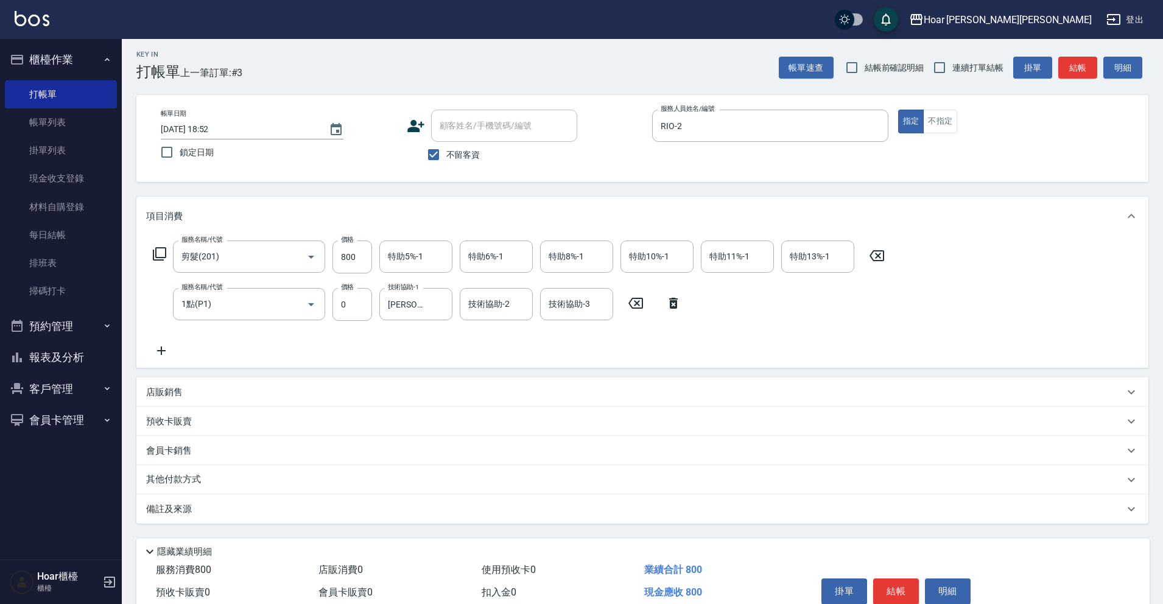
drag, startPoint x: 450, startPoint y: 328, endPoint x: 456, endPoint y: 341, distance: 14.7
click at [450, 328] on div "服務名稱/代號 剪髮(201) 服務名稱/代號 價格 800 價格 特助5%-1 特助5%-1 特助6%-1 特助6%-1 特助8%-1 特助8%-1 特助1…" at bounding box center [519, 298] width 746 height 117
click at [897, 585] on button "結帳" at bounding box center [896, 591] width 46 height 26
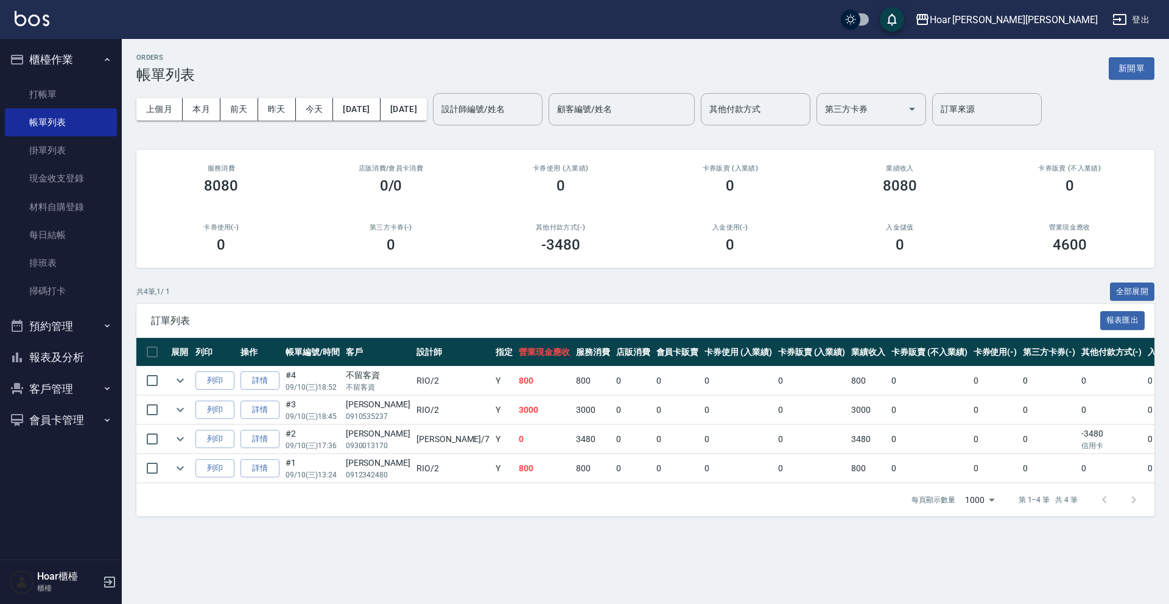
click at [54, 396] on button "客戶管理" at bounding box center [61, 389] width 112 height 32
click at [52, 419] on link "客戶列表" at bounding box center [61, 423] width 112 height 28
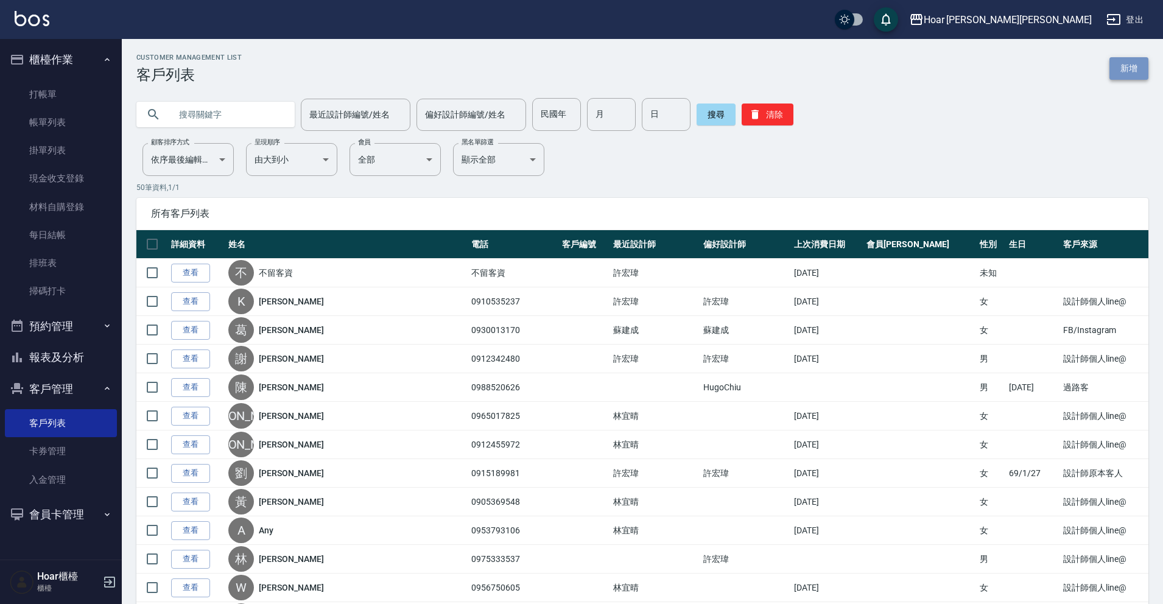
click at [1118, 77] on link "新增" at bounding box center [1128, 68] width 39 height 23
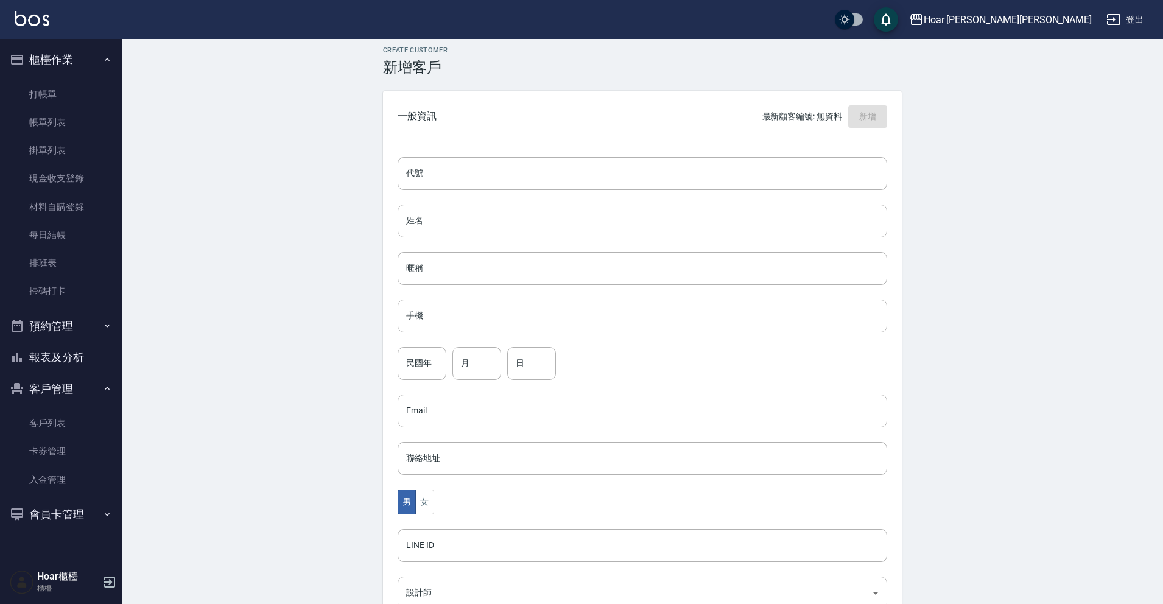
scroll to position [10, 0]
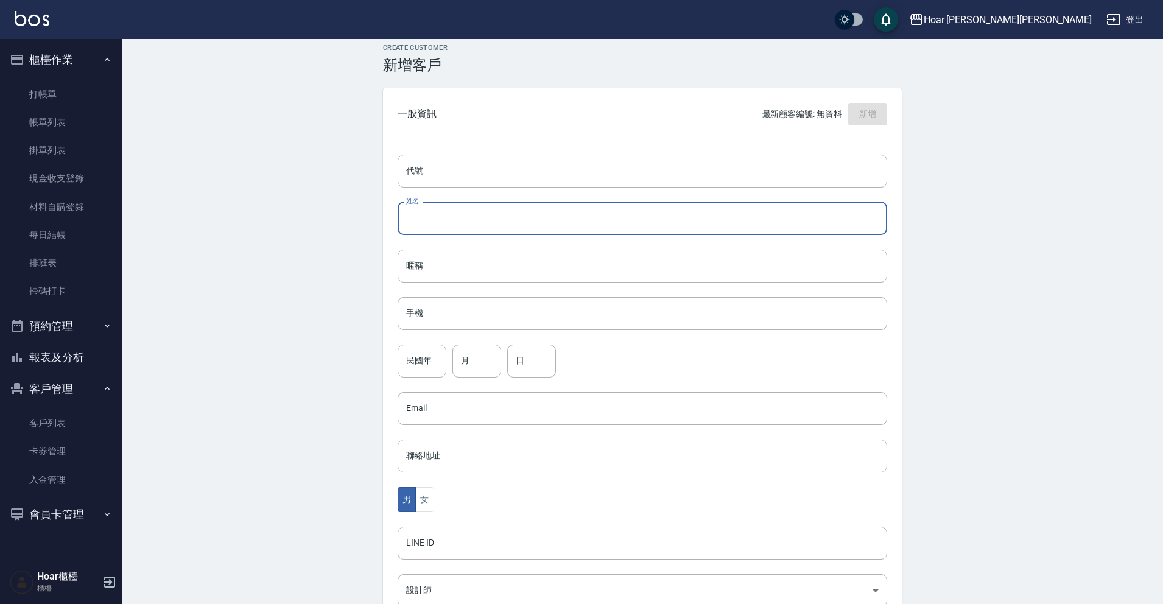
click at [508, 214] on input "姓名" at bounding box center [641, 218] width 489 height 33
click at [422, 217] on input "姓名" at bounding box center [641, 218] width 489 height 33
type input "x"
type input "[PERSON_NAME]"
click at [561, 320] on input "手機" at bounding box center [641, 313] width 489 height 33
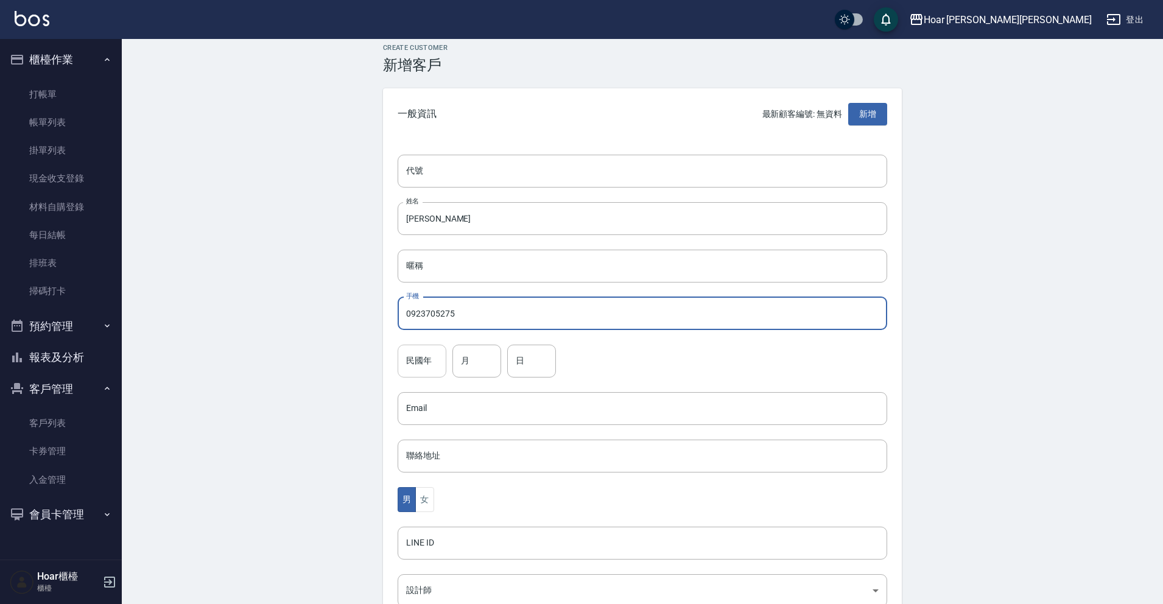
type input "0923705275"
click at [427, 366] on input "民國年" at bounding box center [421, 361] width 49 height 33
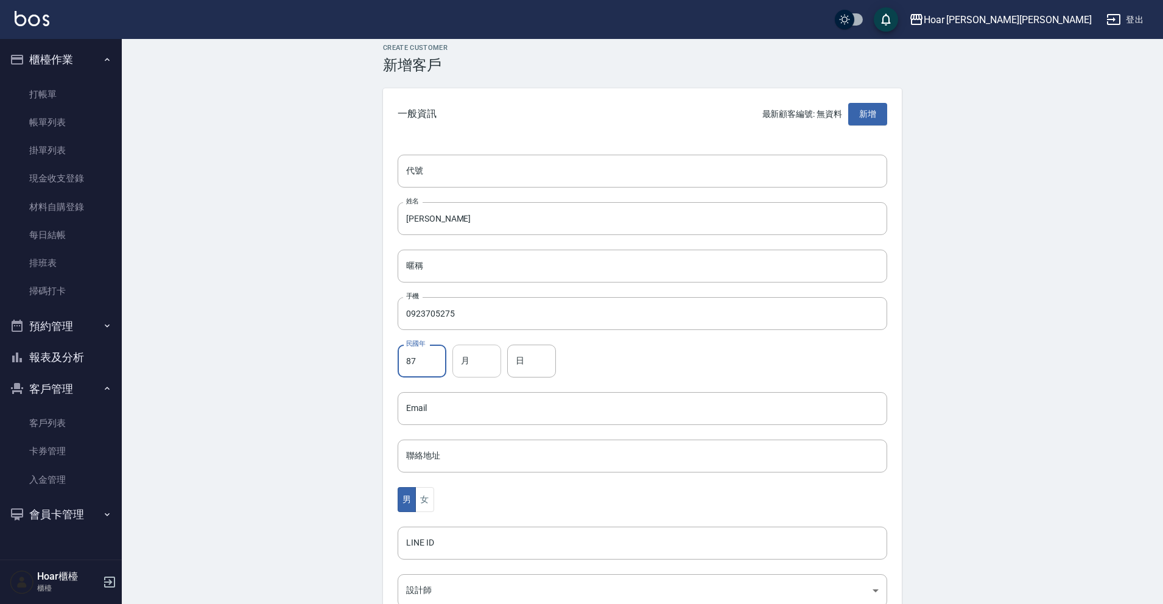
type input "87"
click at [473, 361] on input "月" at bounding box center [476, 361] width 49 height 33
type input "01"
click at [534, 360] on input "日" at bounding box center [531, 361] width 49 height 33
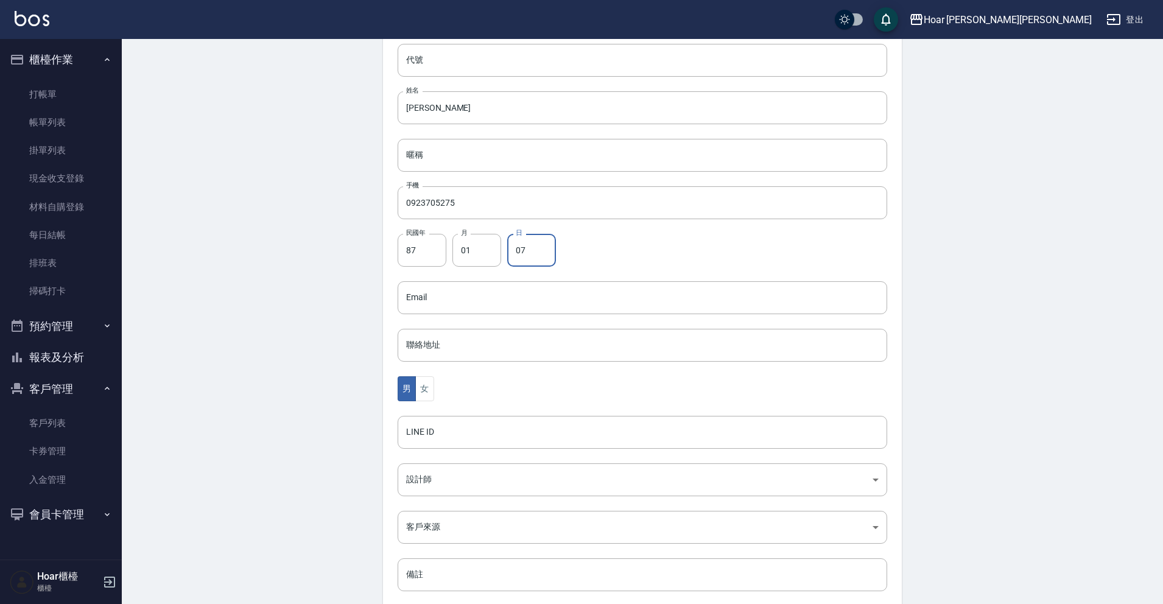
scroll to position [189, 0]
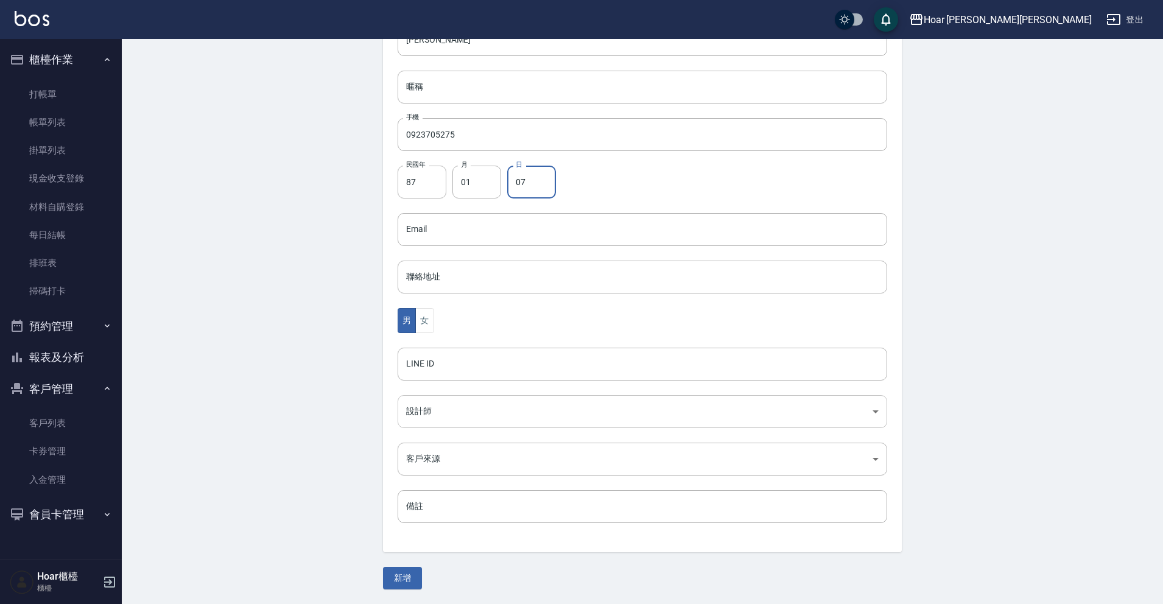
type input "07"
click at [473, 399] on body "Hoar [PERSON_NAME][PERSON_NAME] 登出 櫃檯作業 打帳單 帳單列表 掛單列表 現金收支登錄 材料自購登錄 每日結帳 排班表 掃碼…" at bounding box center [581, 207] width 1163 height 793
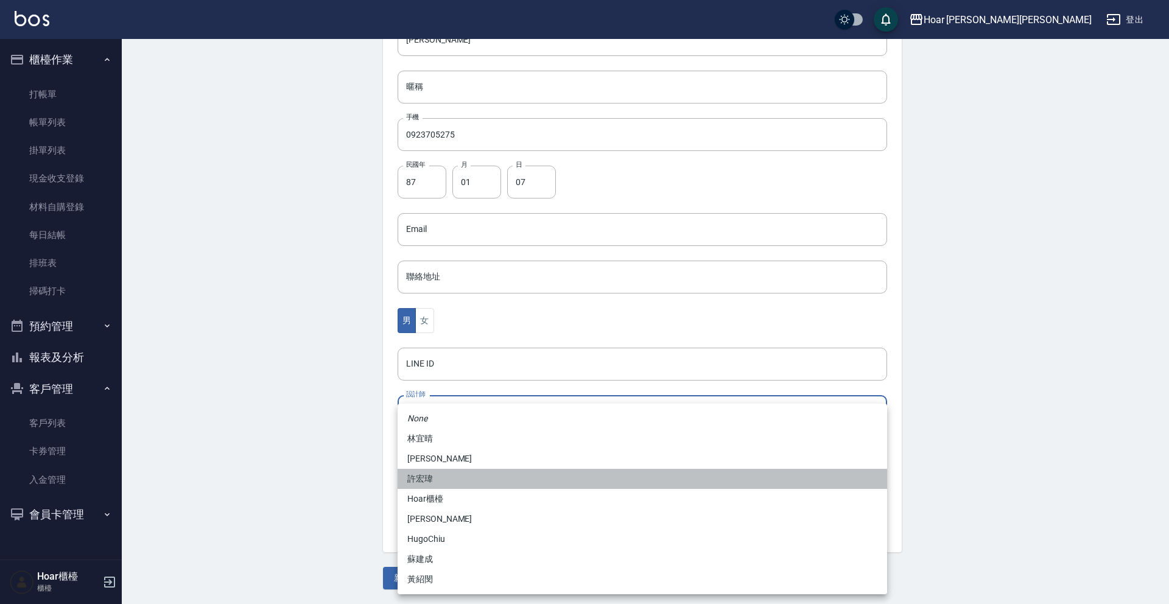
click at [458, 474] on li "許宏瑋" at bounding box center [641, 479] width 489 height 20
type input "74fd62dc-a2a8-4ddf-930d-2b3d20cd9441"
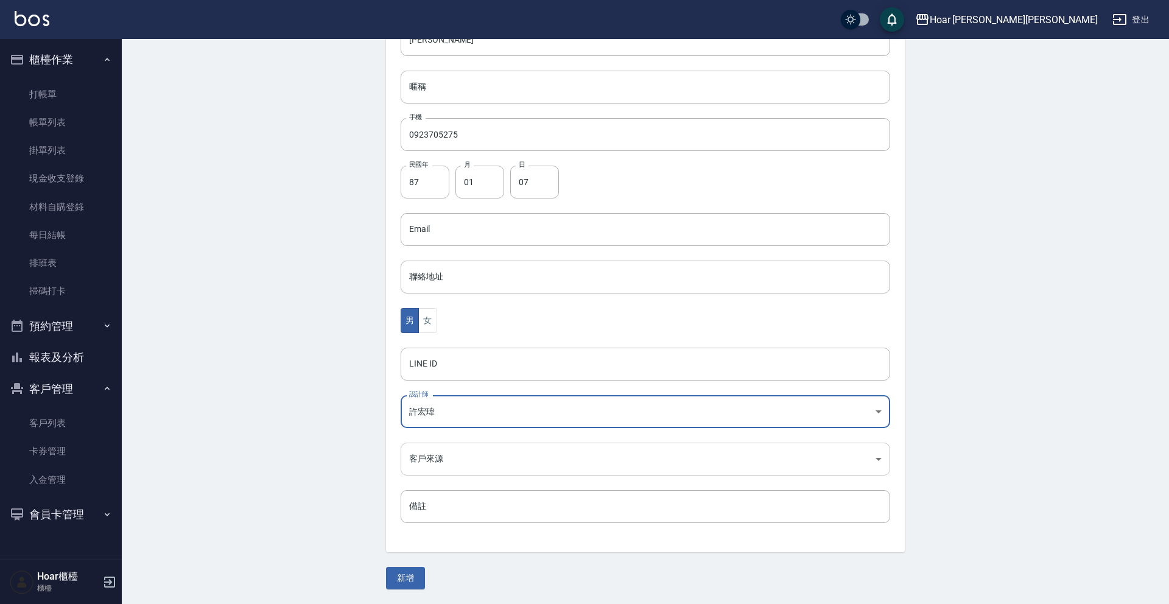
click at [488, 460] on body "Hoar [PERSON_NAME][PERSON_NAME] 登出 櫃檯作業 打帳單 帳單列表 掛單列表 現金收支登錄 材料自購登錄 每日結帳 排班表 掃碼…" at bounding box center [584, 207] width 1169 height 793
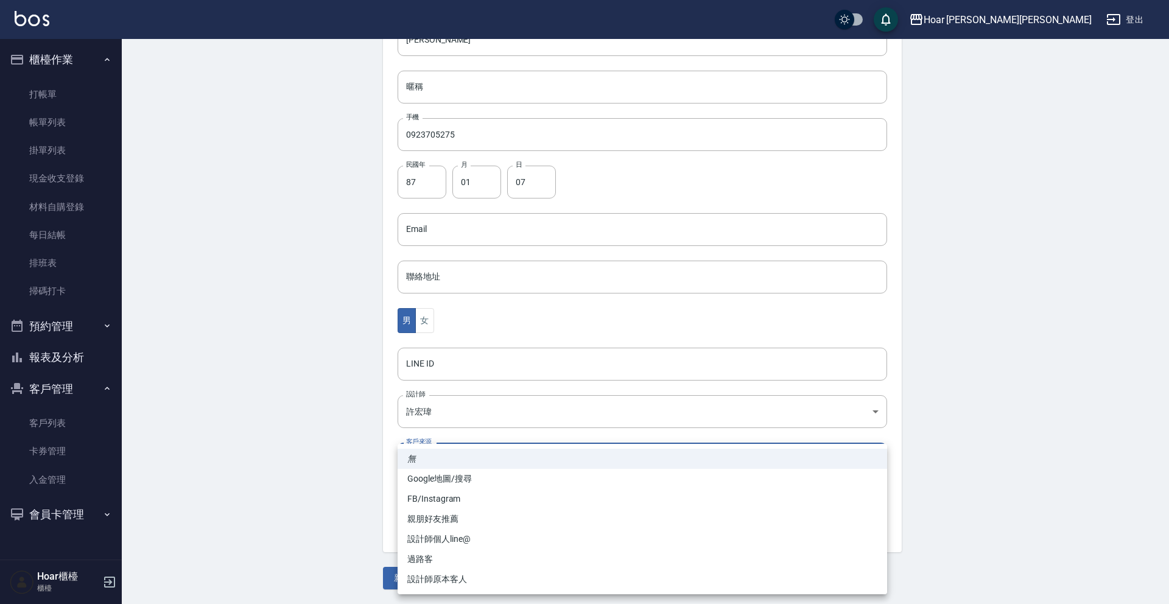
click at [470, 534] on li "設計師個人line@" at bounding box center [641, 539] width 489 height 20
type input "設計師個人line@"
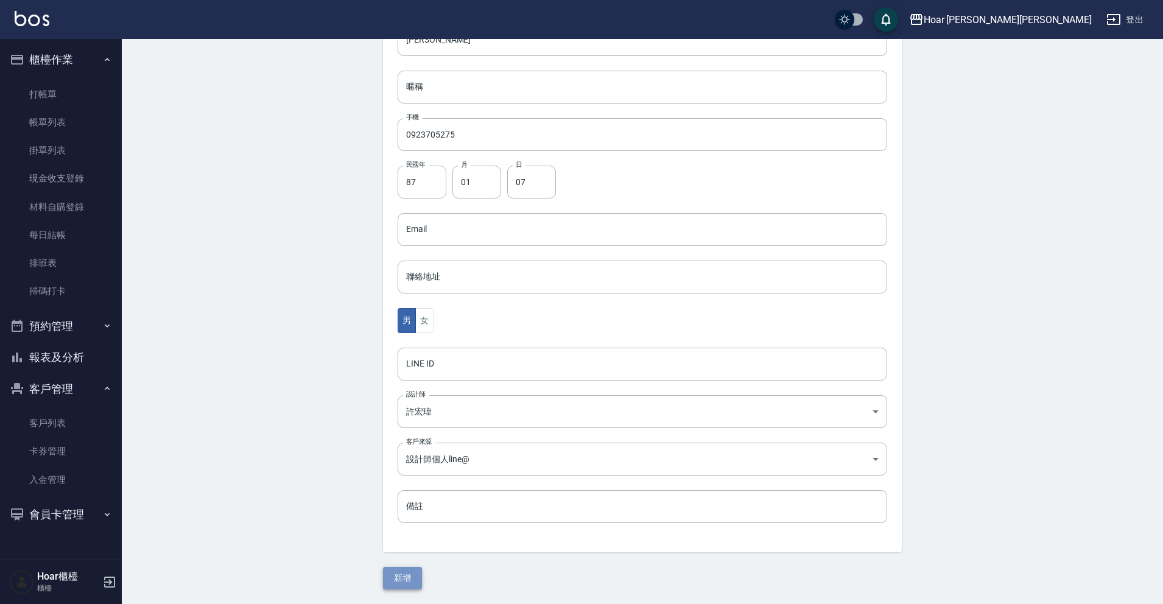
click at [408, 574] on button "新增" at bounding box center [402, 578] width 39 height 23
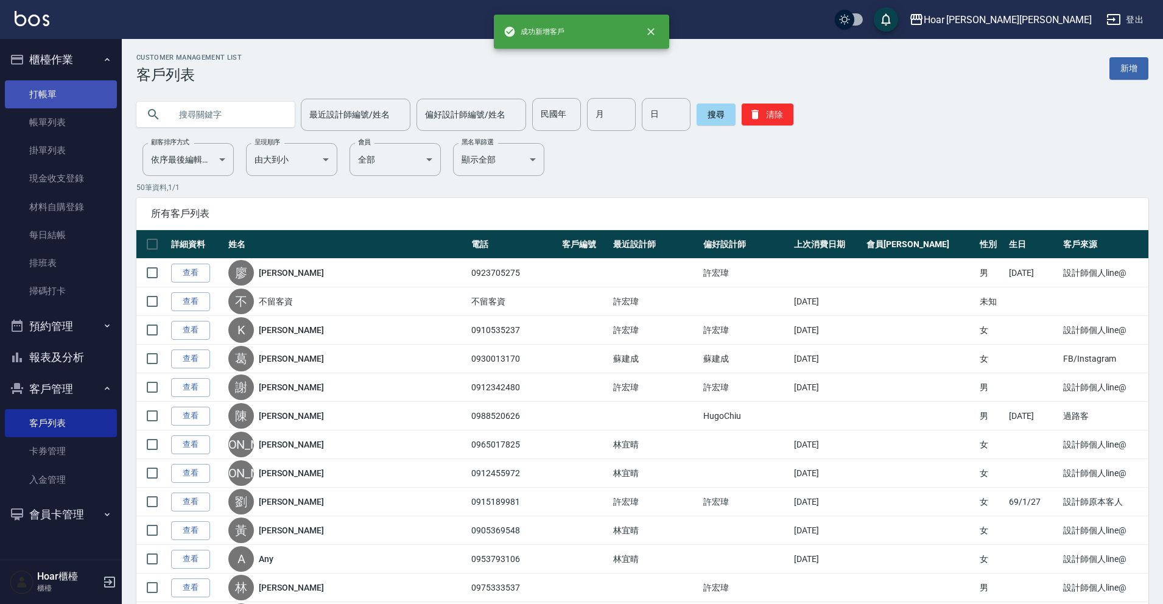
click at [36, 91] on link "打帳單" at bounding box center [61, 94] width 112 height 28
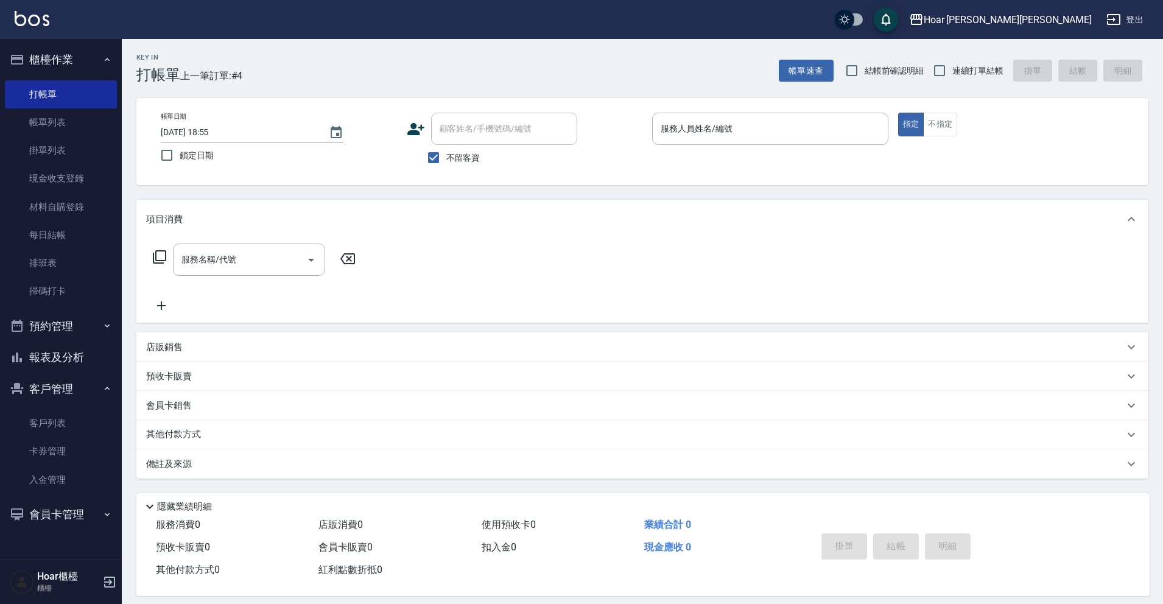
click at [452, 153] on span "不留客資" at bounding box center [463, 158] width 34 height 13
click at [446, 153] on input "不留客資" at bounding box center [434, 158] width 26 height 26
checkbox input "false"
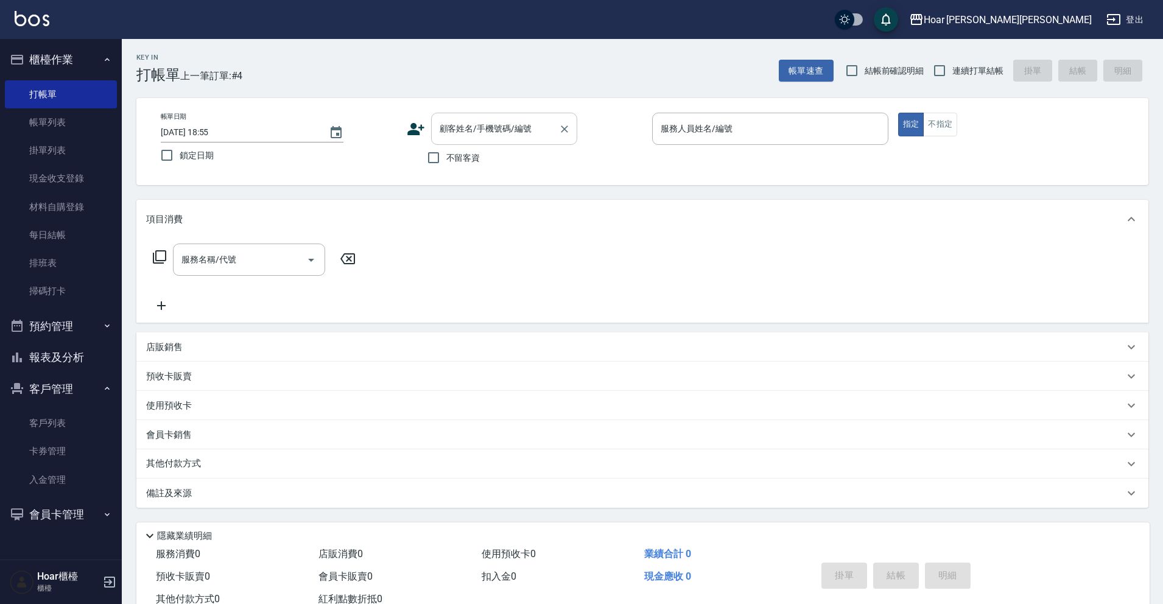
click at [485, 131] on input "顧客姓名/手機號碼/編號" at bounding box center [494, 128] width 117 height 21
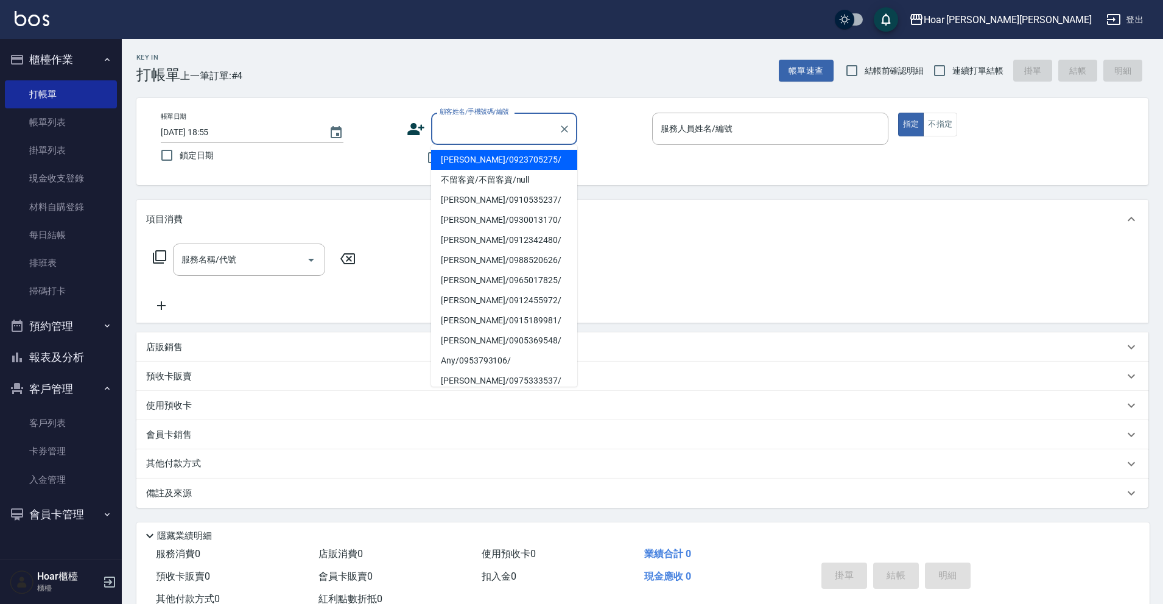
click at [480, 158] on li "[PERSON_NAME]/0923705275/" at bounding box center [504, 160] width 146 height 20
type input "[PERSON_NAME]/0923705275/"
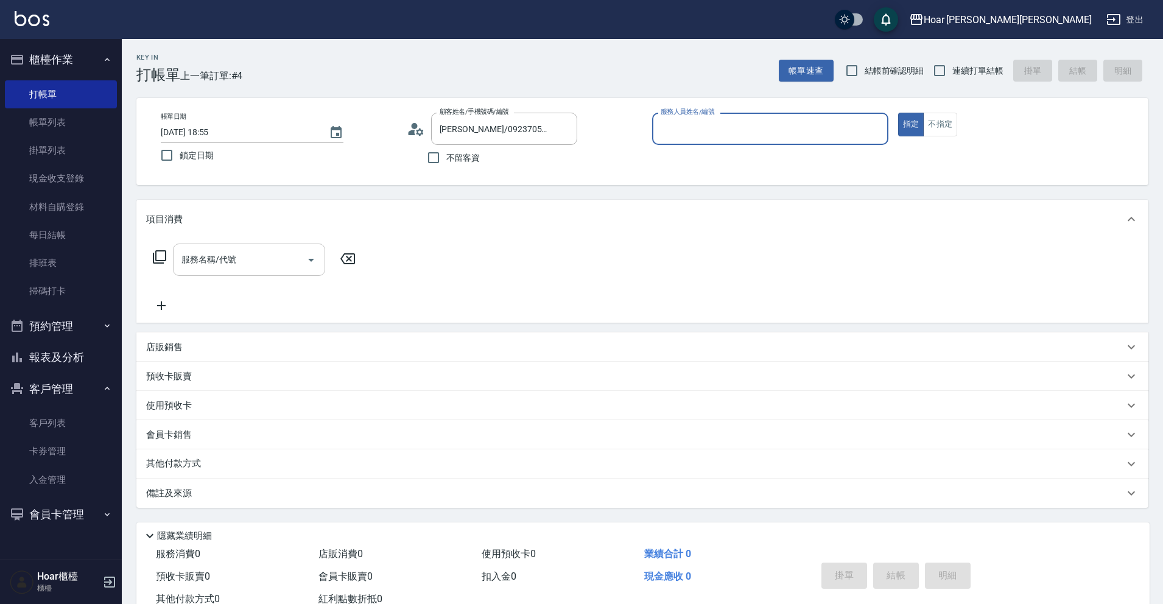
type input "RIO-2"
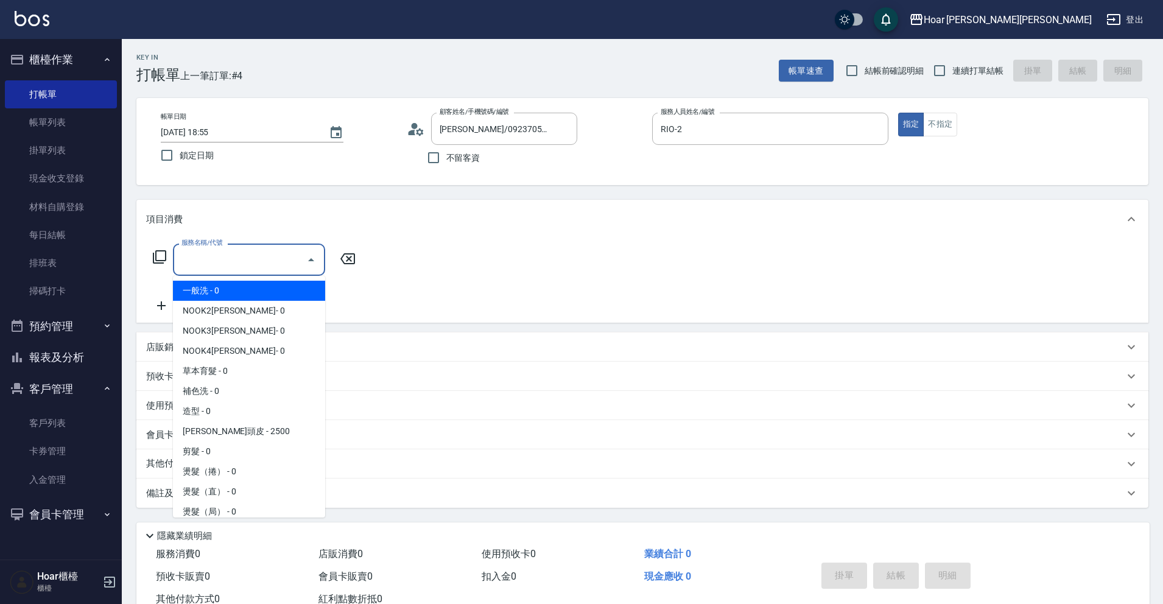
click at [295, 259] on input "服務名稱/代號" at bounding box center [239, 259] width 123 height 21
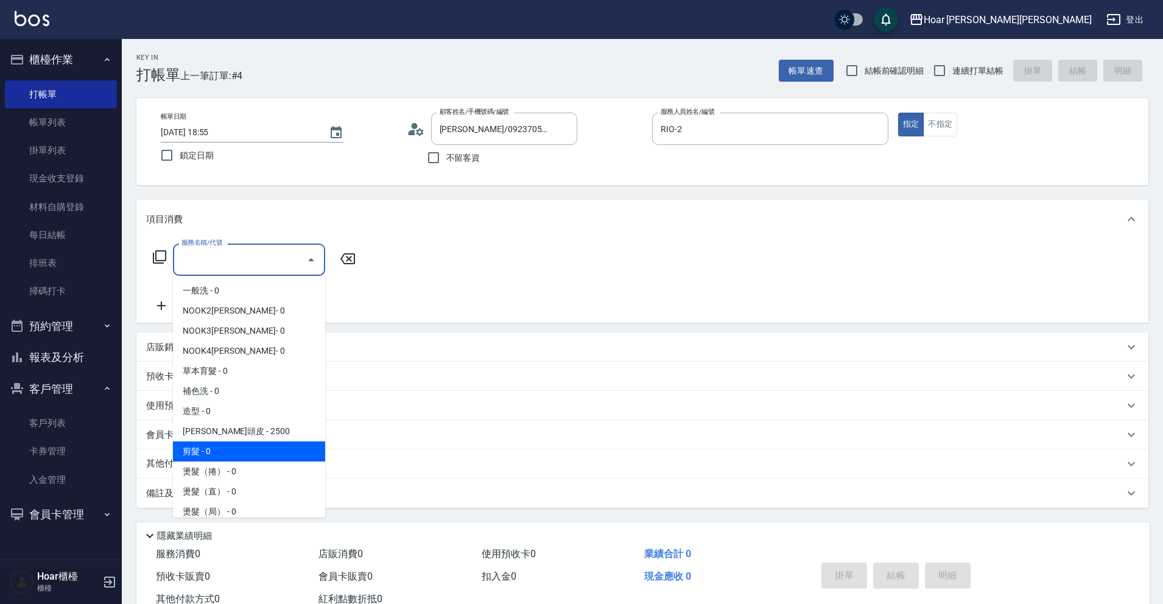
drag, startPoint x: 245, startPoint y: 449, endPoint x: 292, endPoint y: 351, distance: 108.4
click at [248, 447] on span "剪髮 - 0" at bounding box center [249, 451] width 152 height 20
type input "剪髮(201)"
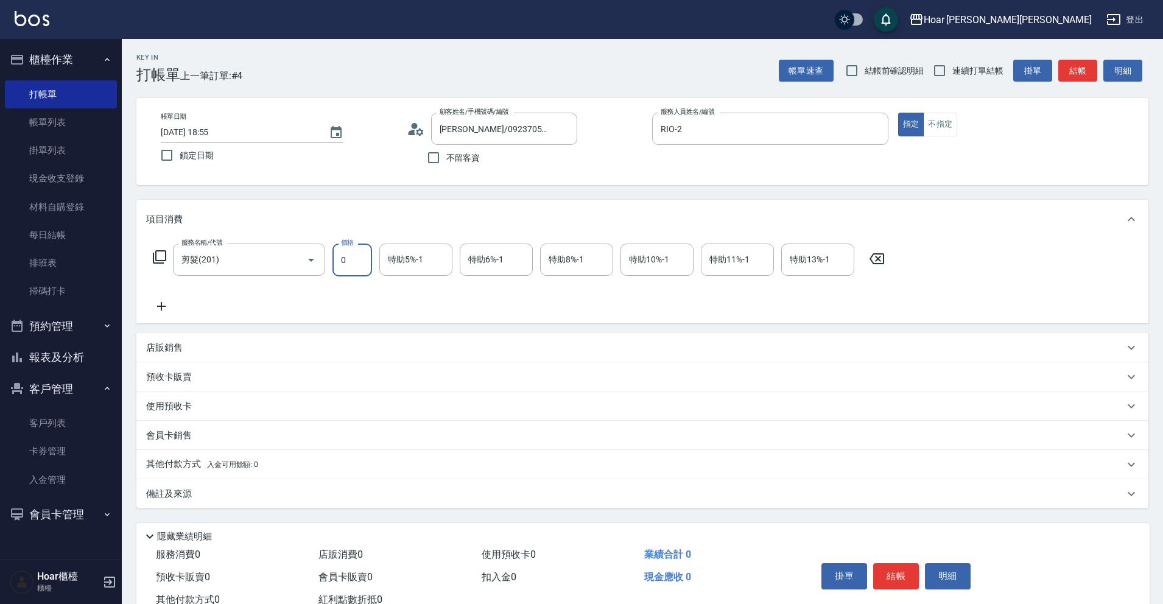
click at [348, 268] on input "0" at bounding box center [352, 259] width 40 height 33
type input "800"
click at [169, 303] on icon at bounding box center [161, 306] width 30 height 15
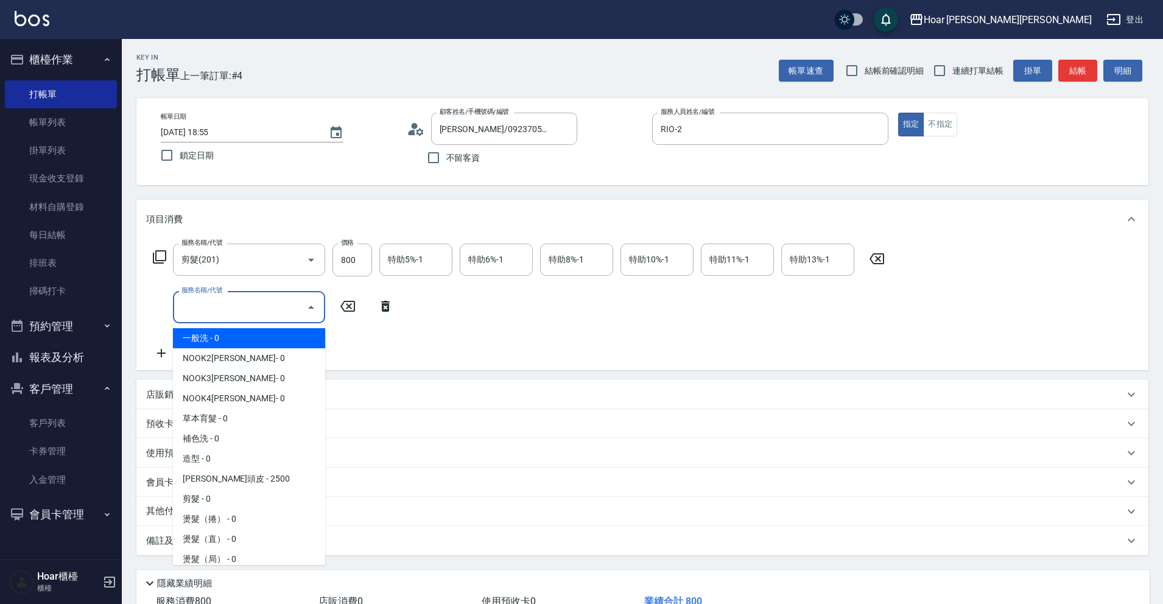
click at [196, 304] on input "服務名稱/代號" at bounding box center [239, 306] width 123 height 21
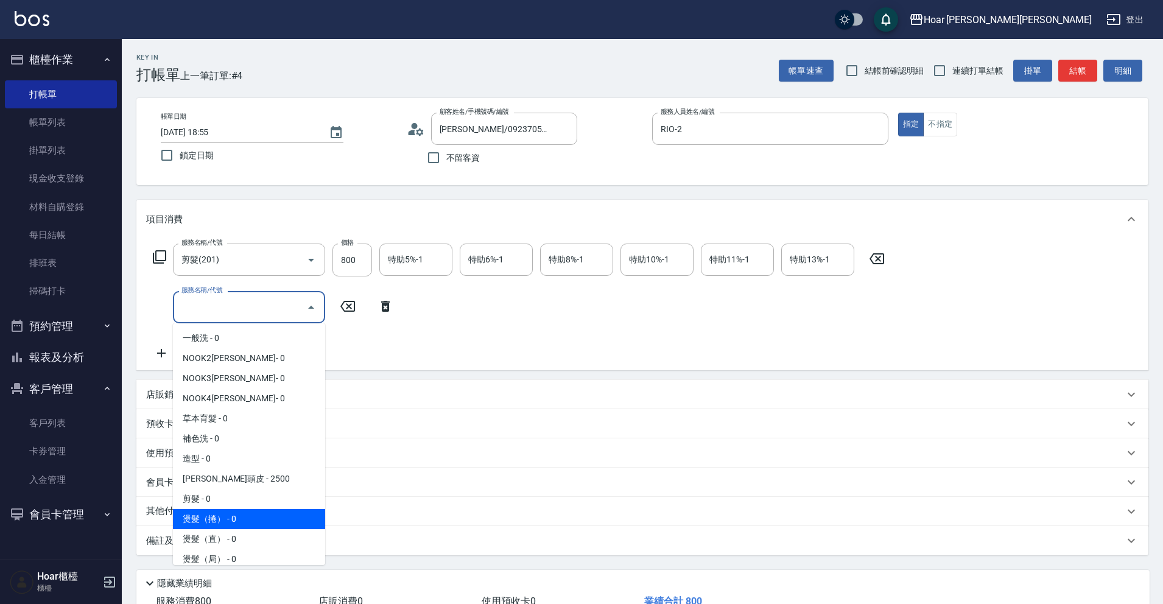
drag, startPoint x: 221, startPoint y: 513, endPoint x: 281, endPoint y: 464, distance: 77.5
click at [221, 513] on span "燙髮（捲） - 0" at bounding box center [249, 519] width 152 height 20
type input "燙髮（捲）(301)"
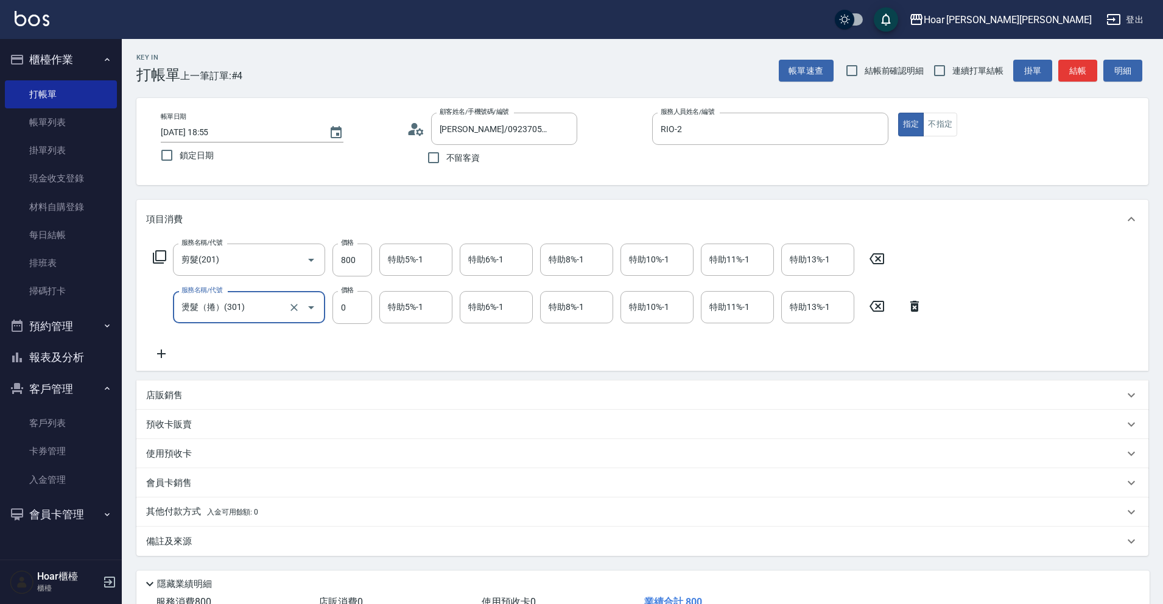
click at [357, 324] on div "服務名稱/代號 剪髮(201) 服務名稱/代號 價格 800 價格 特助5%-1 特助5%-1 特助6%-1 特助6%-1 特助8%-1 特助8%-1 特助1…" at bounding box center [537, 301] width 783 height 117
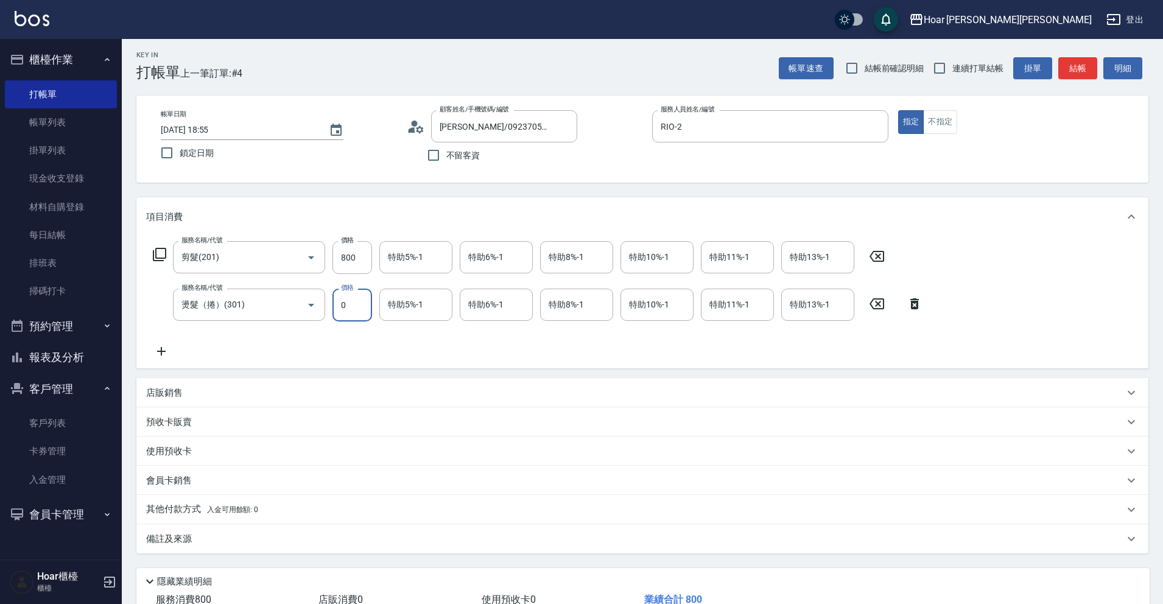
click at [364, 307] on input "0" at bounding box center [352, 305] width 40 height 33
type input "2975"
click at [370, 340] on div "服務名稱/代號 剪髮(201) 服務名稱/代號 價格 800 價格 特助5%-1 特助5%-1 特助6%-1 特助6%-1 特助8%-1 特助8%-1 特助1…" at bounding box center [537, 299] width 783 height 117
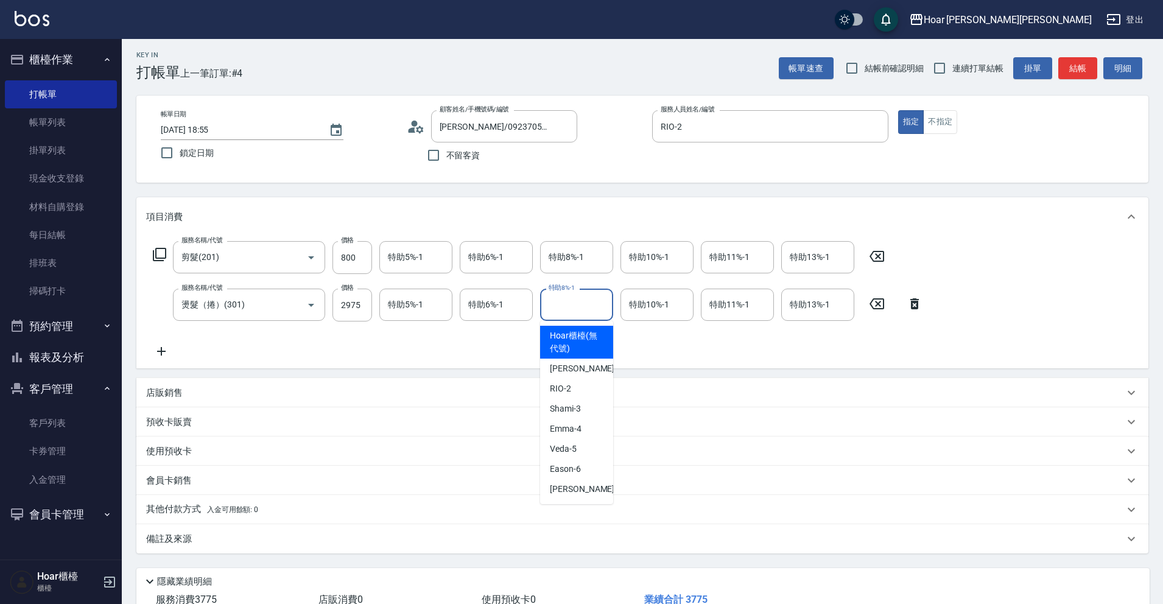
click at [562, 309] on input "特助8%-1" at bounding box center [576, 304] width 62 height 21
click at [567, 461] on div "Eason -6" at bounding box center [576, 469] width 73 height 20
type input "Eason-6"
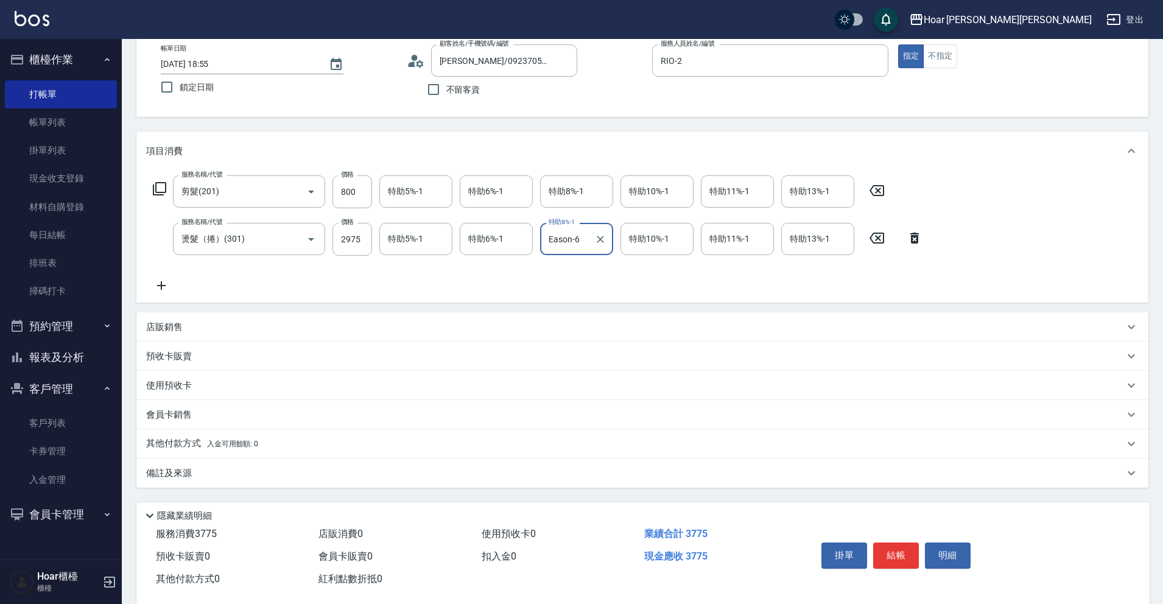
scroll to position [89, 0]
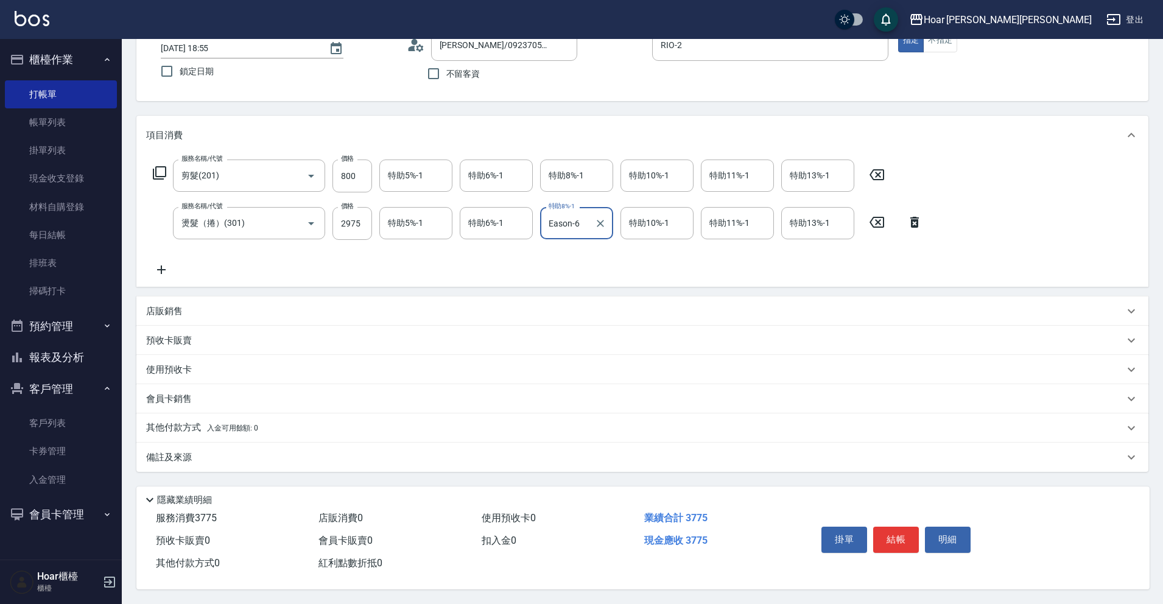
click at [170, 421] on p "其他付款方式 入金可用餘額: 0" at bounding box center [202, 427] width 112 height 13
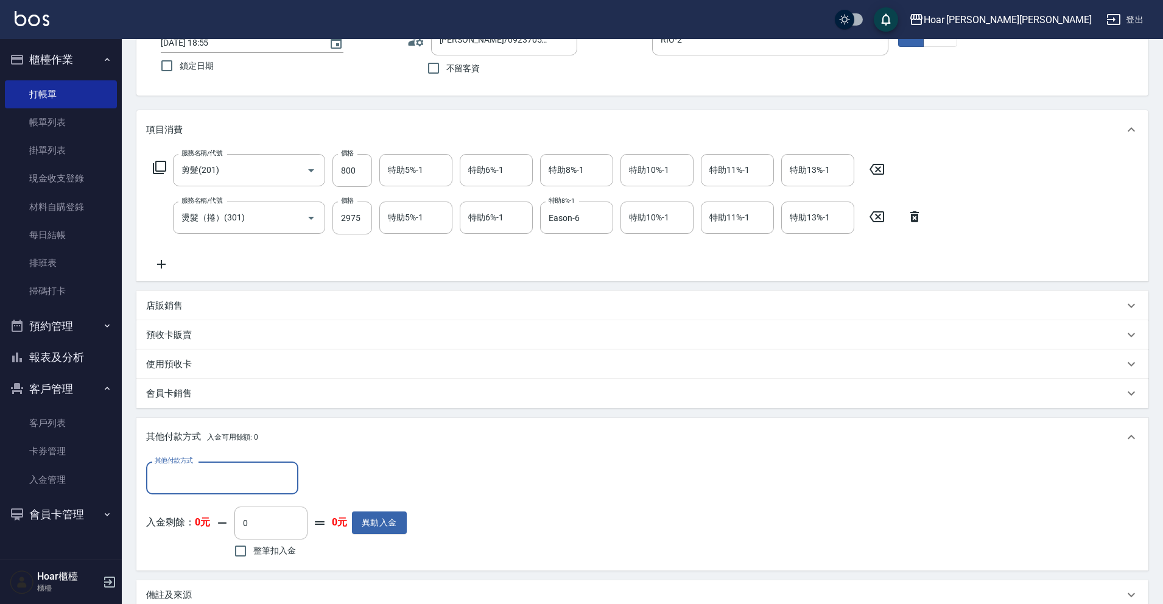
scroll to position [0, 0]
drag, startPoint x: 186, startPoint y: 478, endPoint x: 175, endPoint y: 478, distance: 10.4
click at [185, 478] on input "其他付款方式" at bounding box center [222, 477] width 141 height 21
click at [390, 259] on div "服務名稱/代號 剪髮(201) 服務名稱/代號 價格 800 價格 特助5%-1 特助5%-1 特助6%-1 特助6%-1 特助8%-1 特助8%-1 特助1…" at bounding box center [537, 212] width 783 height 117
click at [178, 310] on p "店販銷售" at bounding box center [164, 305] width 37 height 13
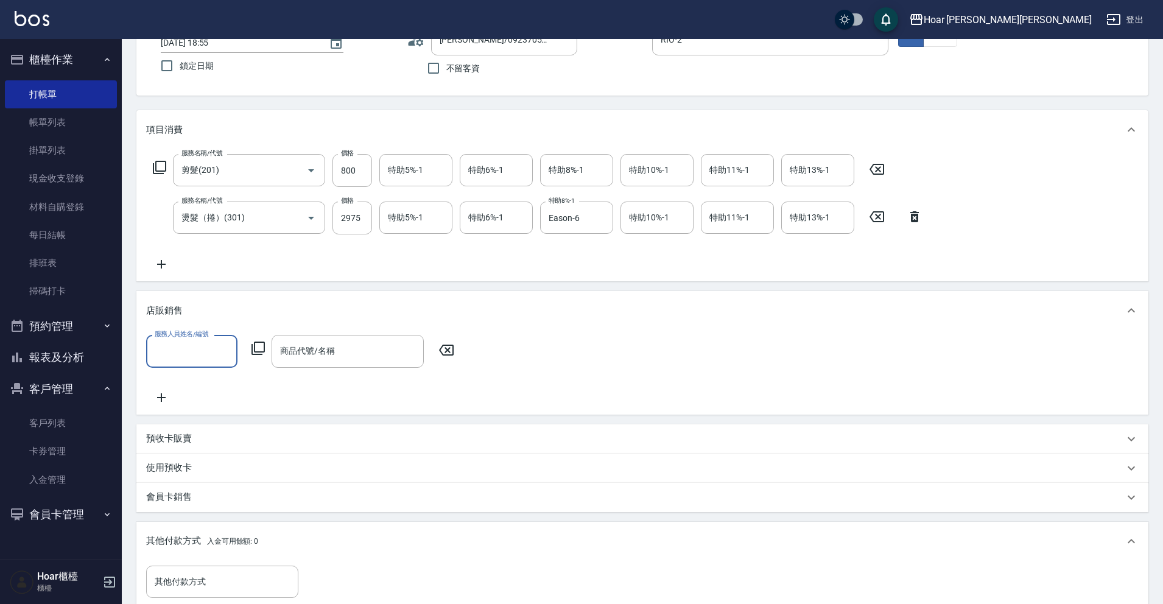
click at [179, 338] on div "服務人員姓名/編號" at bounding box center [191, 351] width 91 height 32
drag, startPoint x: 184, startPoint y: 419, endPoint x: 313, endPoint y: 396, distance: 131.2
click at [192, 421] on div "RIO -2" at bounding box center [191, 423] width 91 height 20
type input "RIO-2"
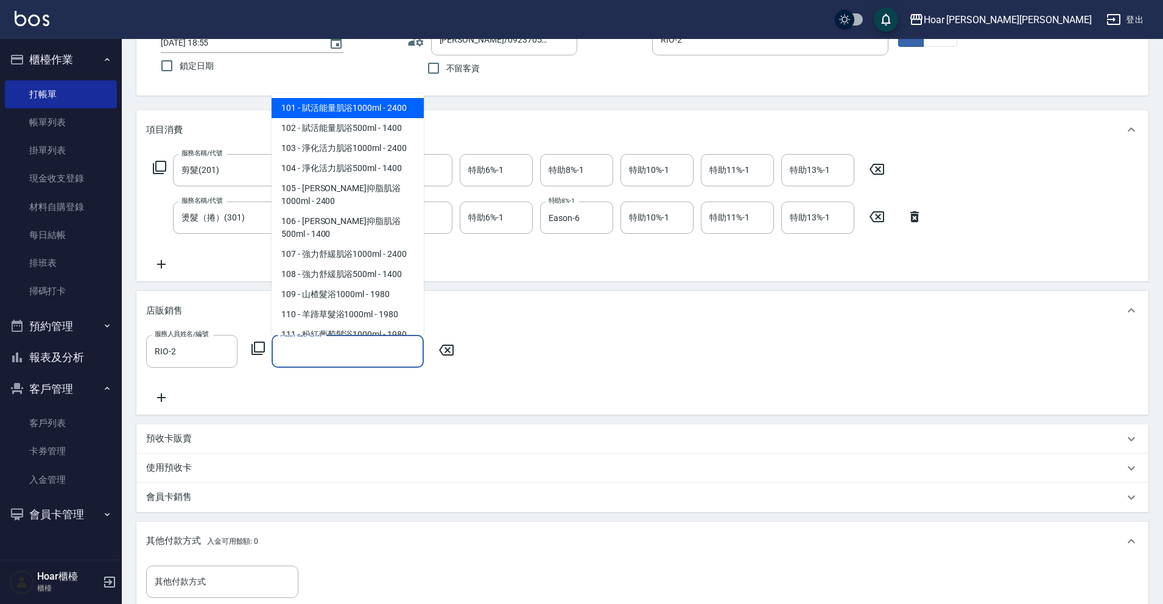
click at [346, 346] on input "商品代號/名稱" at bounding box center [347, 350] width 141 height 21
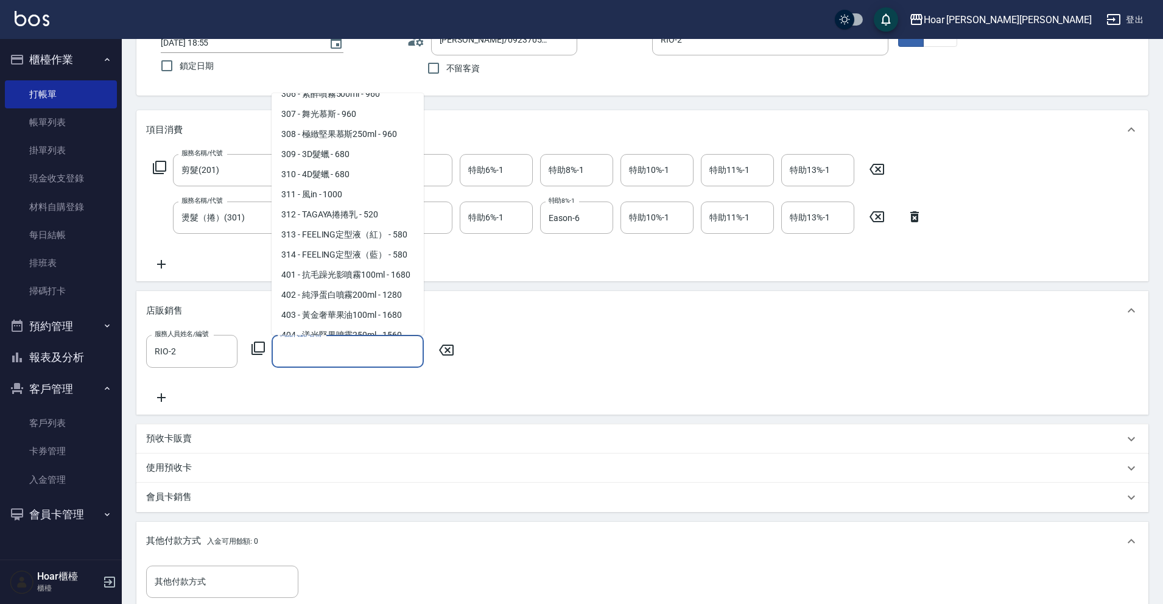
scroll to position [1212, 0]
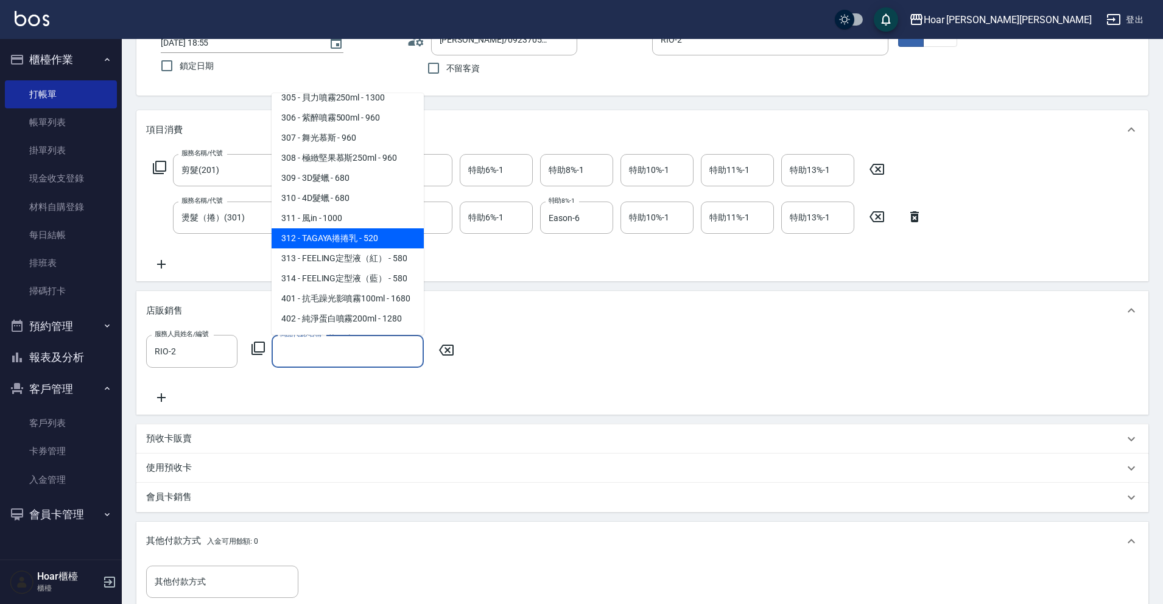
drag, startPoint x: 363, startPoint y: 250, endPoint x: 366, endPoint y: 270, distance: 20.8
click at [364, 248] on span "312 - TAGAYA捲捲乳 - 520" at bounding box center [347, 238] width 152 height 20
type input "TAGAYA捲捲乳"
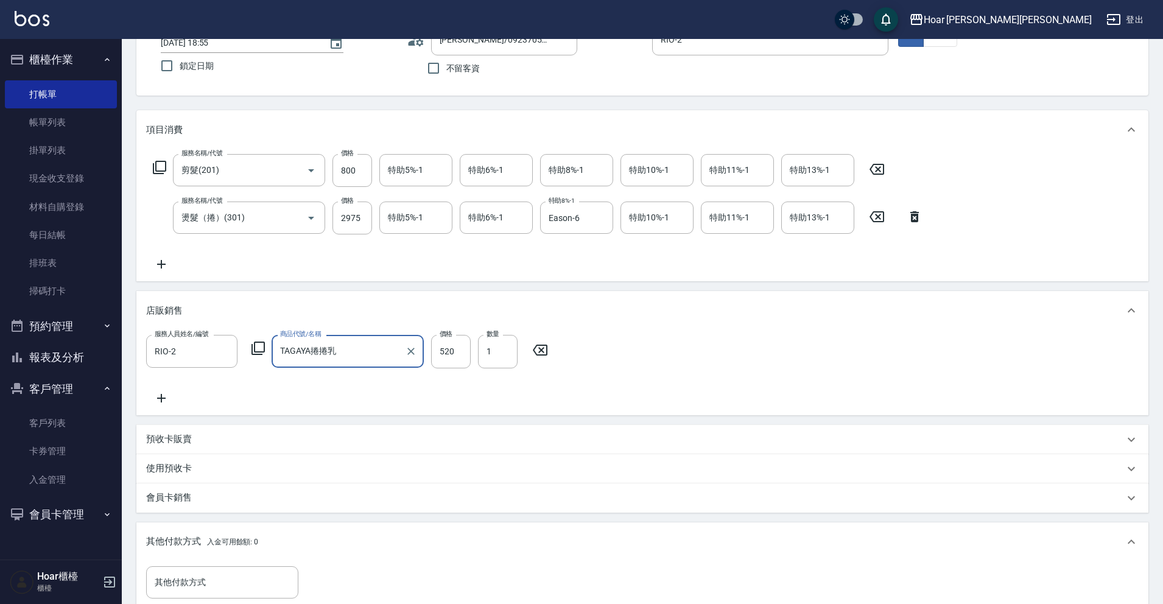
click at [418, 384] on div "服務人員姓名/編號 RIO-2 服務人員姓名/編號 商品代號/名稱 TAGAYA捲捲乳 商品代號/名稱 價格 520 價格 數量 1 數量" at bounding box center [642, 370] width 992 height 70
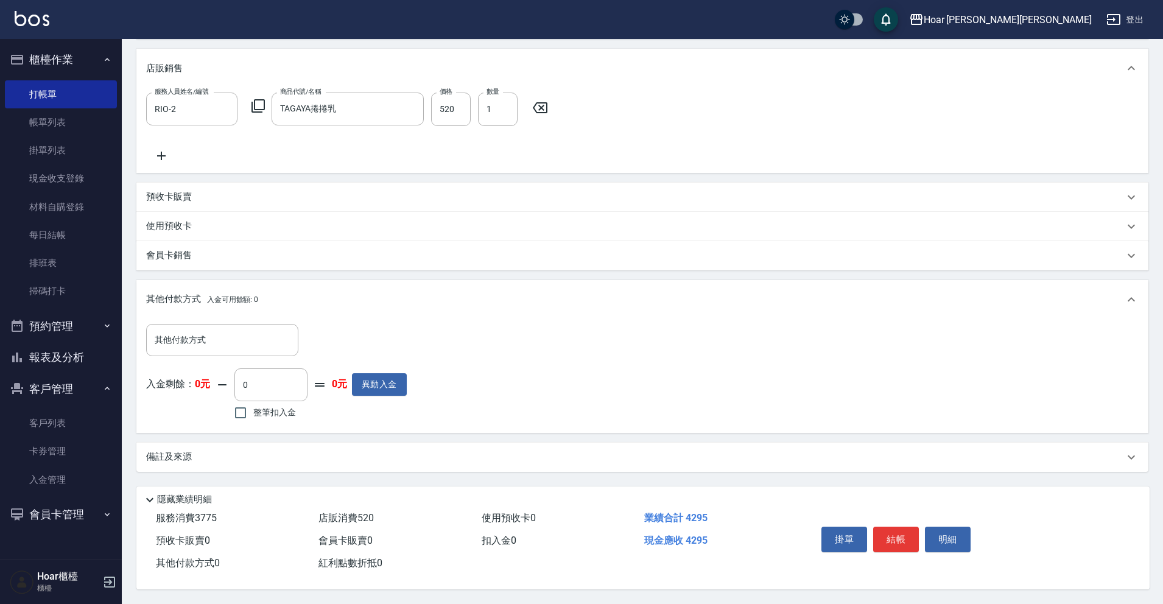
scroll to position [337, 0]
click at [903, 532] on button "結帳" at bounding box center [896, 540] width 46 height 26
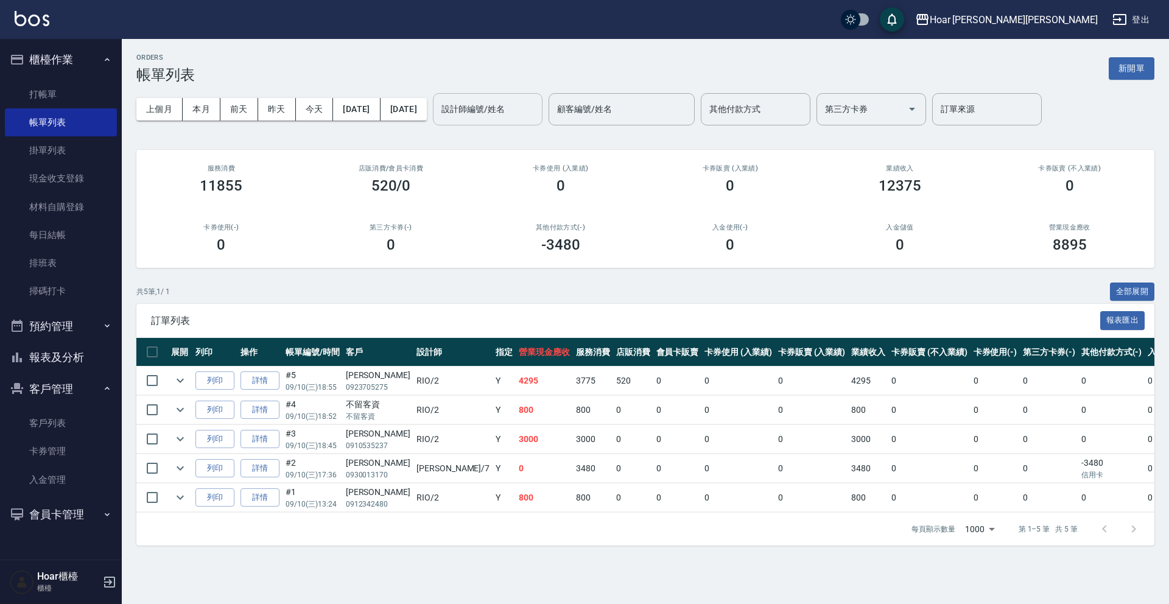
drag, startPoint x: 530, startPoint y: 88, endPoint x: 518, endPoint y: 110, distance: 24.8
click at [530, 89] on div "上個月 本月 [DATE] [DATE] [DATE] [DATE] [DATE] 設計師編號/姓名 設計師編號/姓名 顧客編號/姓名 顧客編號/姓名 其他付…" at bounding box center [645, 109] width 1018 height 52
click at [517, 110] on input "設計師編號/姓名" at bounding box center [487, 109] width 99 height 21
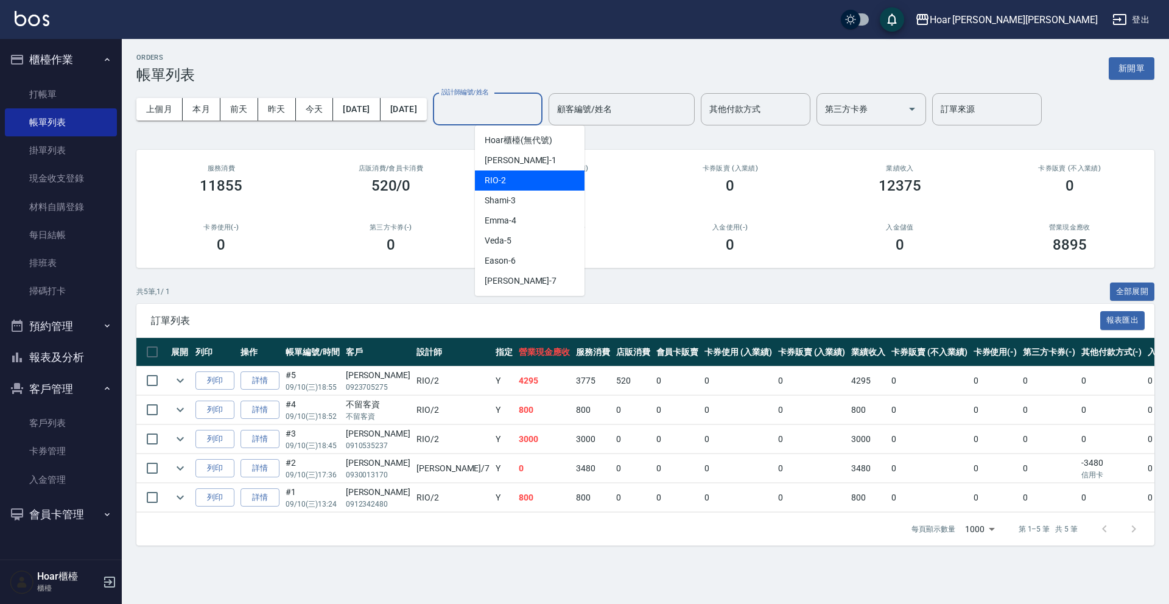
click at [495, 182] on span "RIO -2" at bounding box center [495, 180] width 21 height 13
type input "RIO-2"
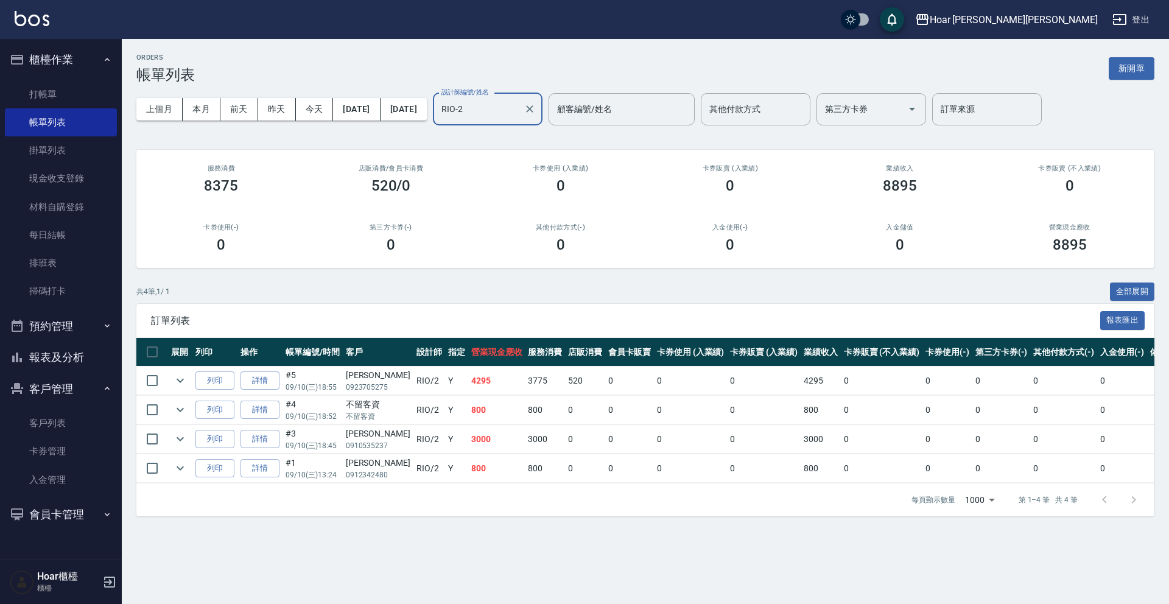
click at [536, 108] on icon "Clear" at bounding box center [529, 109] width 12 height 12
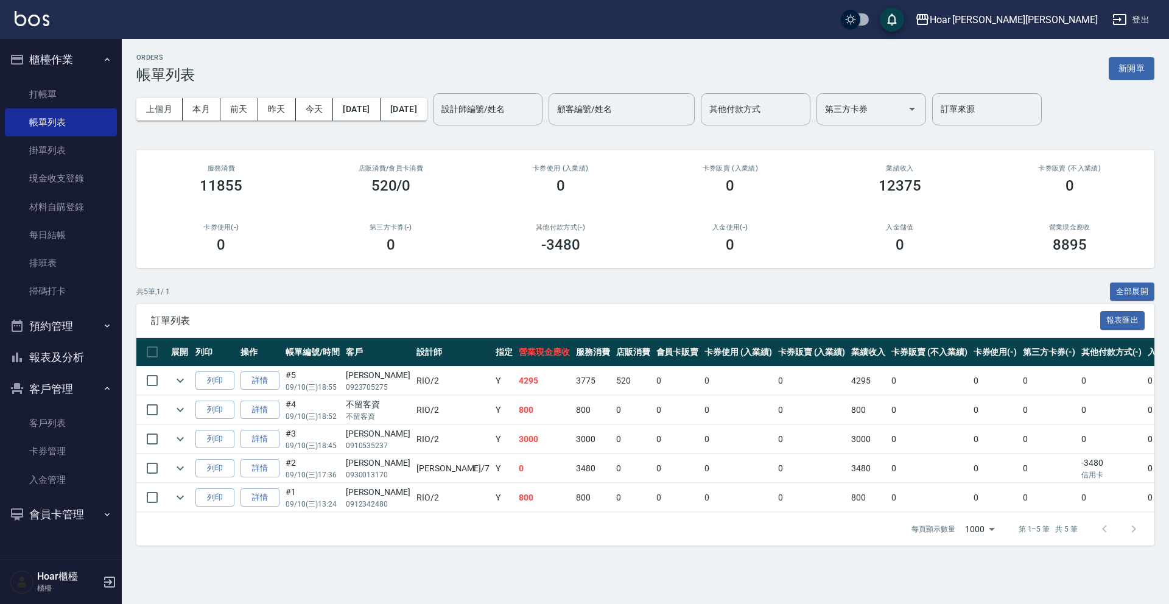
click at [511, 69] on div "ORDERS 帳單列表 新開單" at bounding box center [645, 69] width 1018 height 30
